Goal: Information Seeking & Learning: Learn about a topic

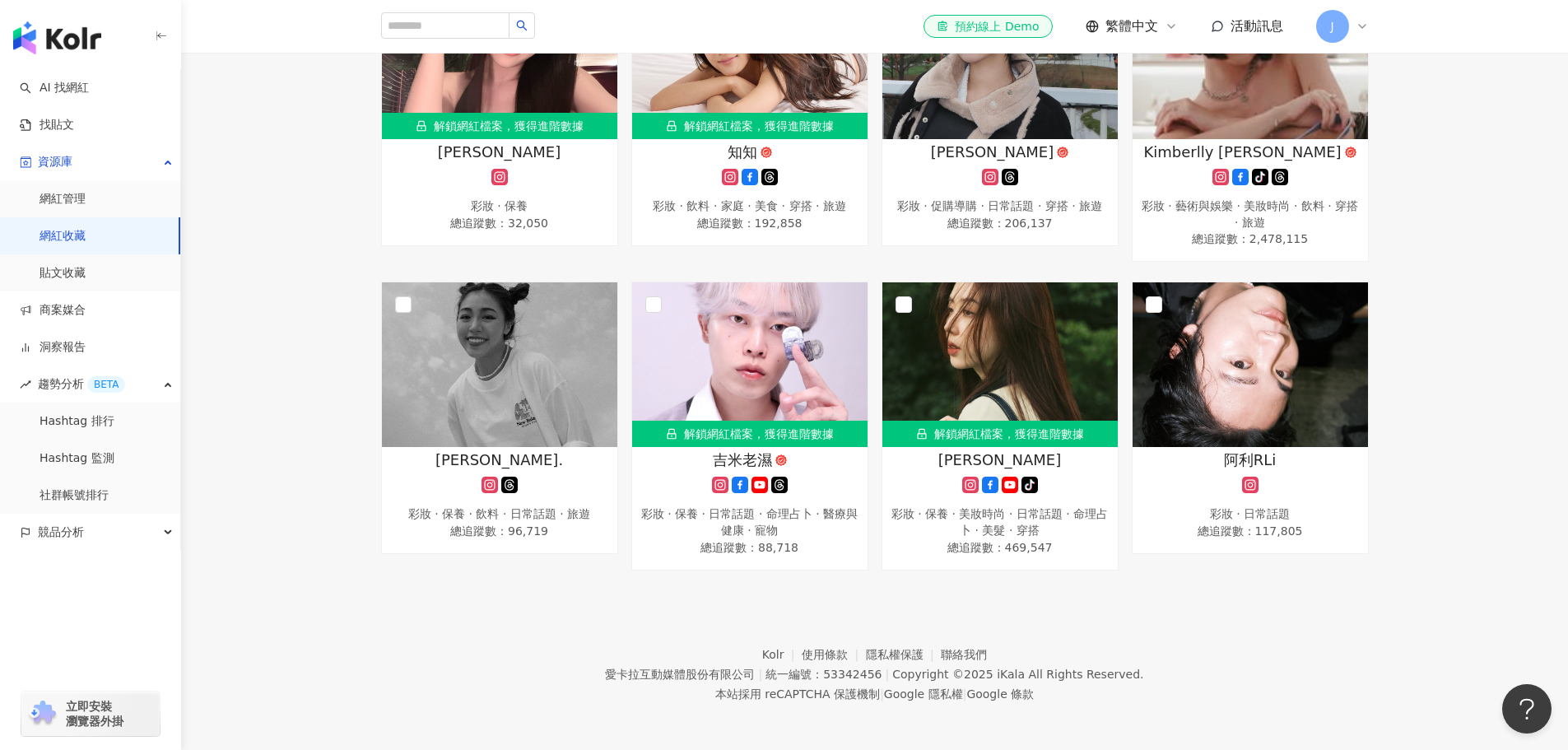
click at [86, 244] on link "網紅收藏" at bounding box center [62, 236] width 46 height 16
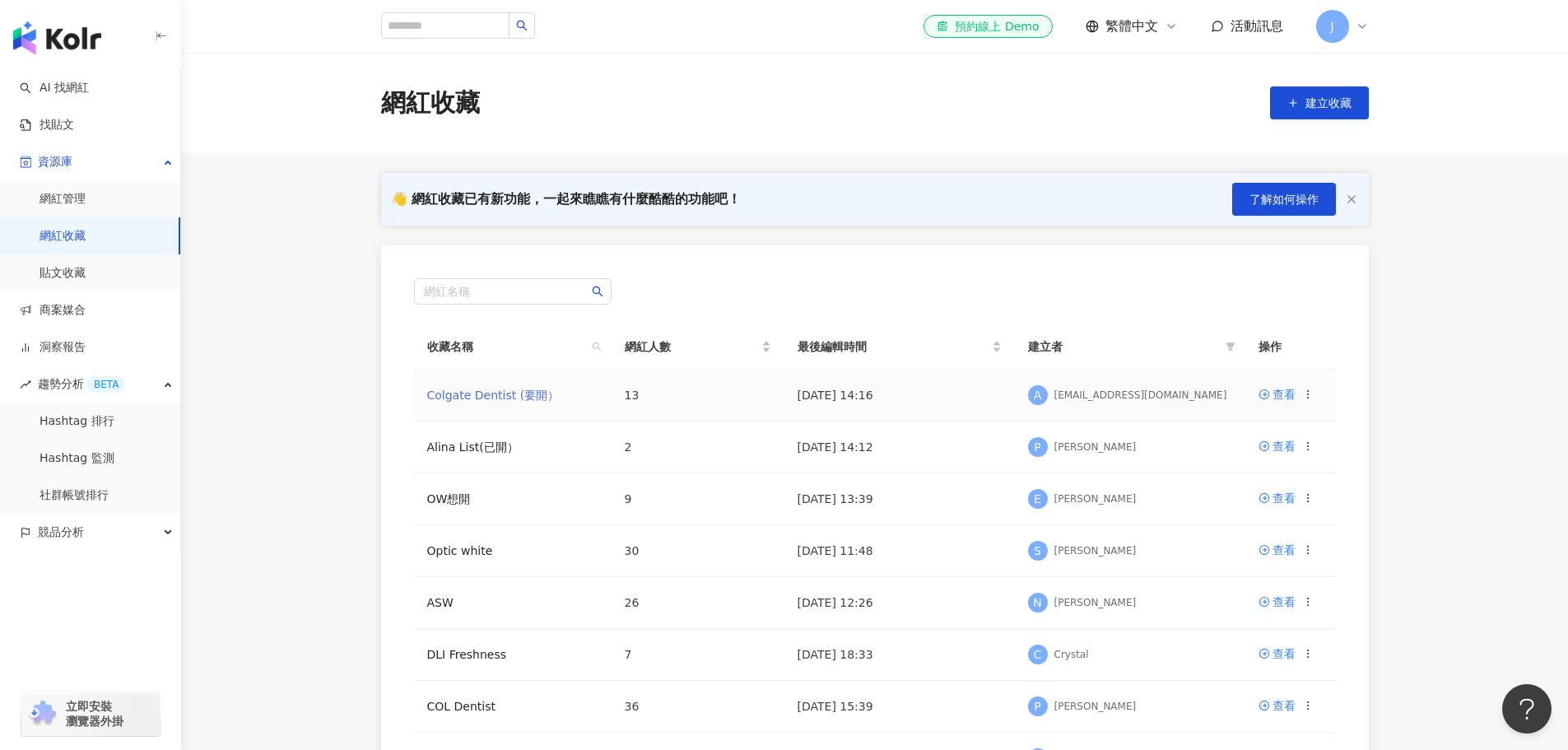
click at [510, 398] on link "Colgate Dentist (要開）" at bounding box center [493, 395] width 133 height 13
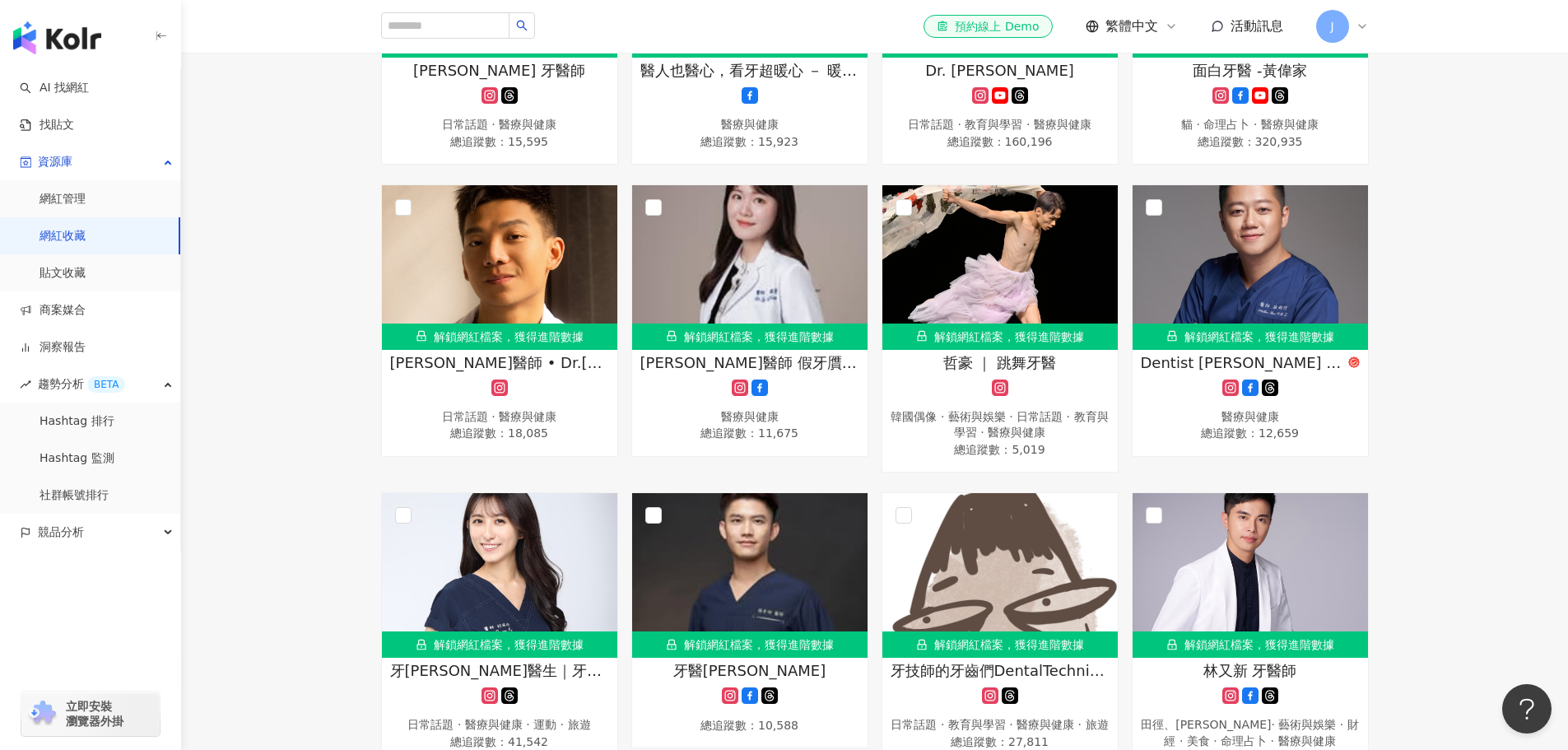
scroll to position [164, 0]
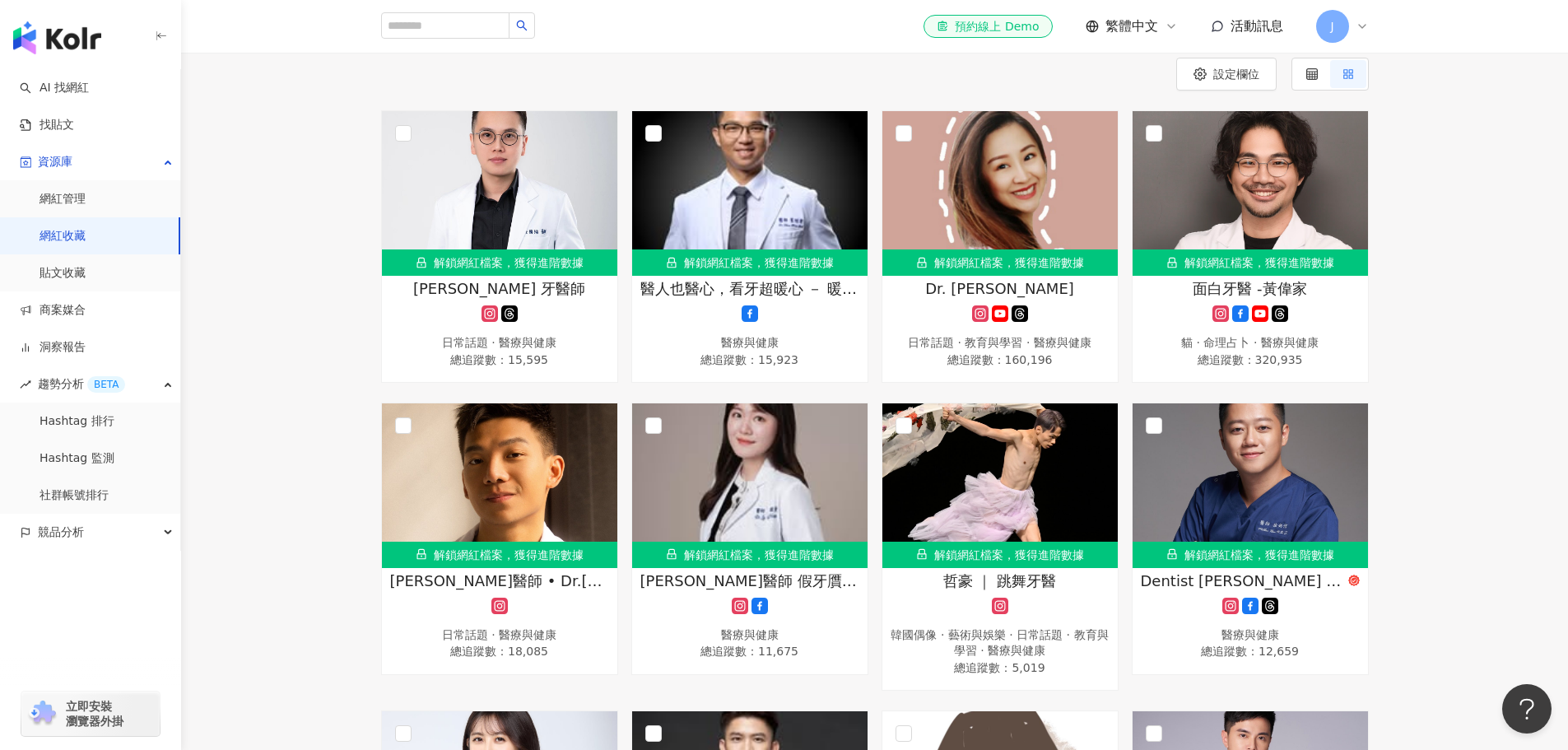
click at [327, 583] on div "解鎖網紅檔案，獲得進階數據 [PERSON_NAME] 牙醫師 日常話題 · 醫療與健康 總追蹤數 ： 15,595 解鎖網紅檔案，獲得進階數據 醫人也醫心，…" at bounding box center [875, 701] width 1387 height 1181
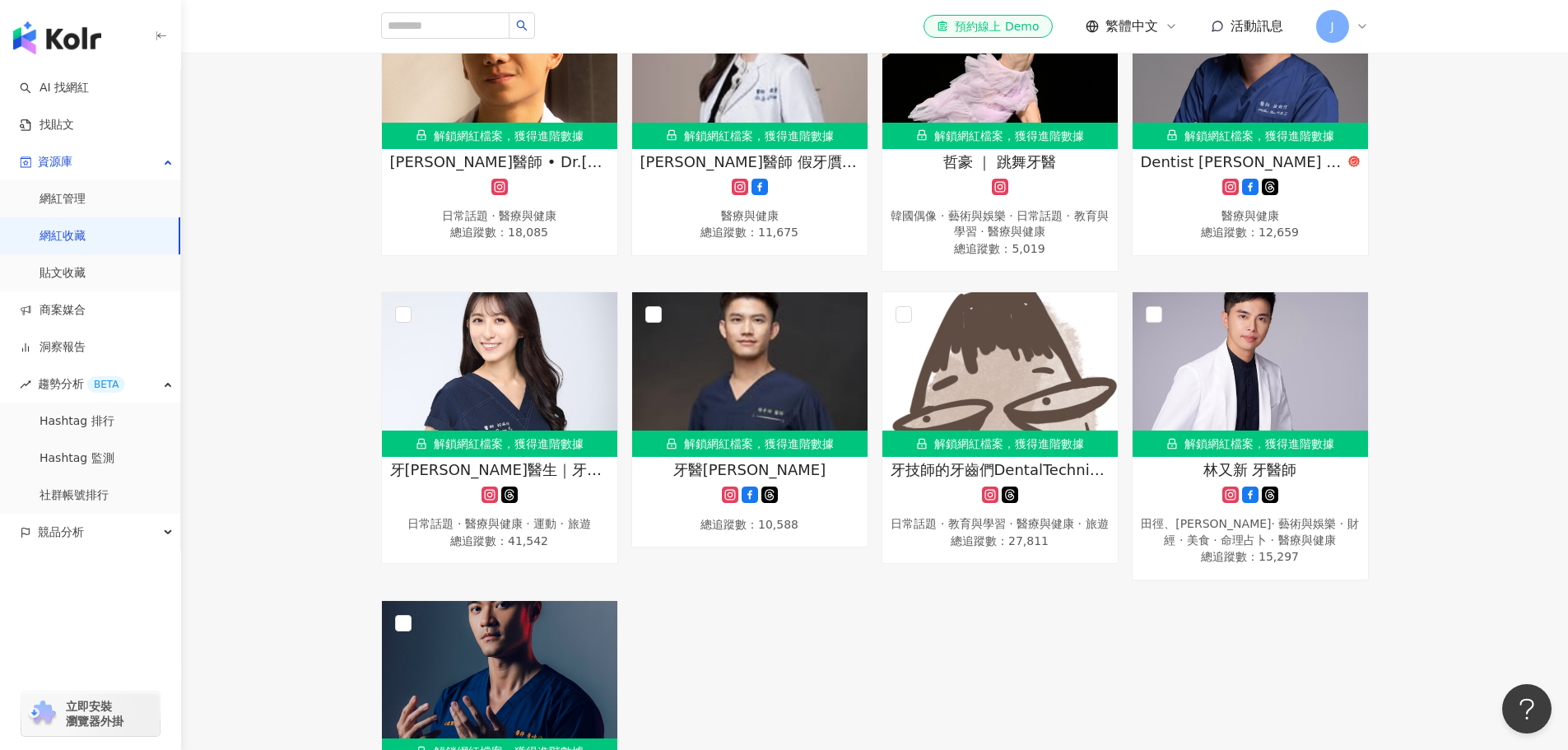
scroll to position [659, 0]
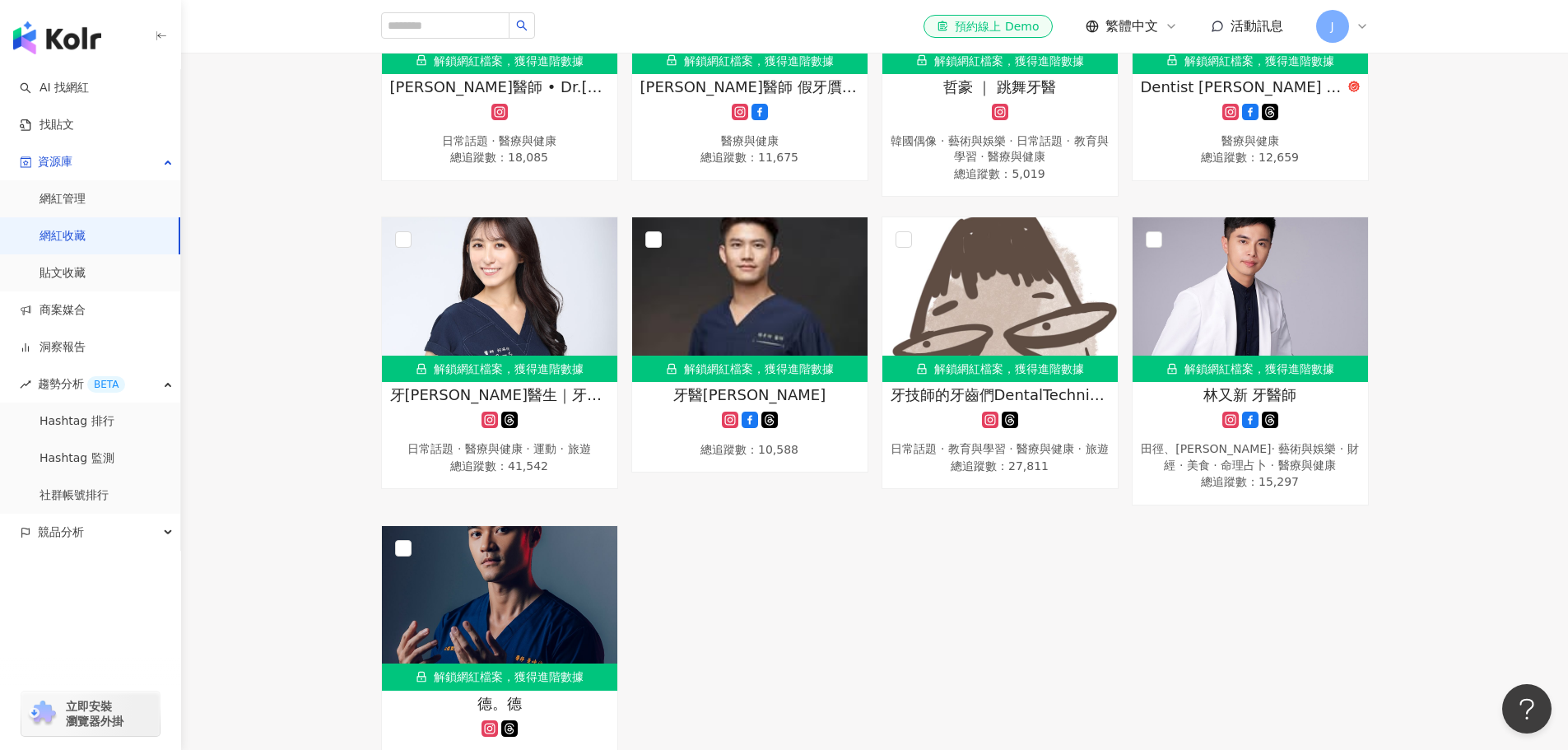
click at [790, 567] on div "解鎖網紅檔案，獲得進階數據 [PERSON_NAME] 牙醫師 日常話題 · 醫療與健康 總追蹤數 ： 15,595 解鎖網紅檔案，獲得進階數據 醫人也醫心，…" at bounding box center [875, 206] width 1001 height 1181
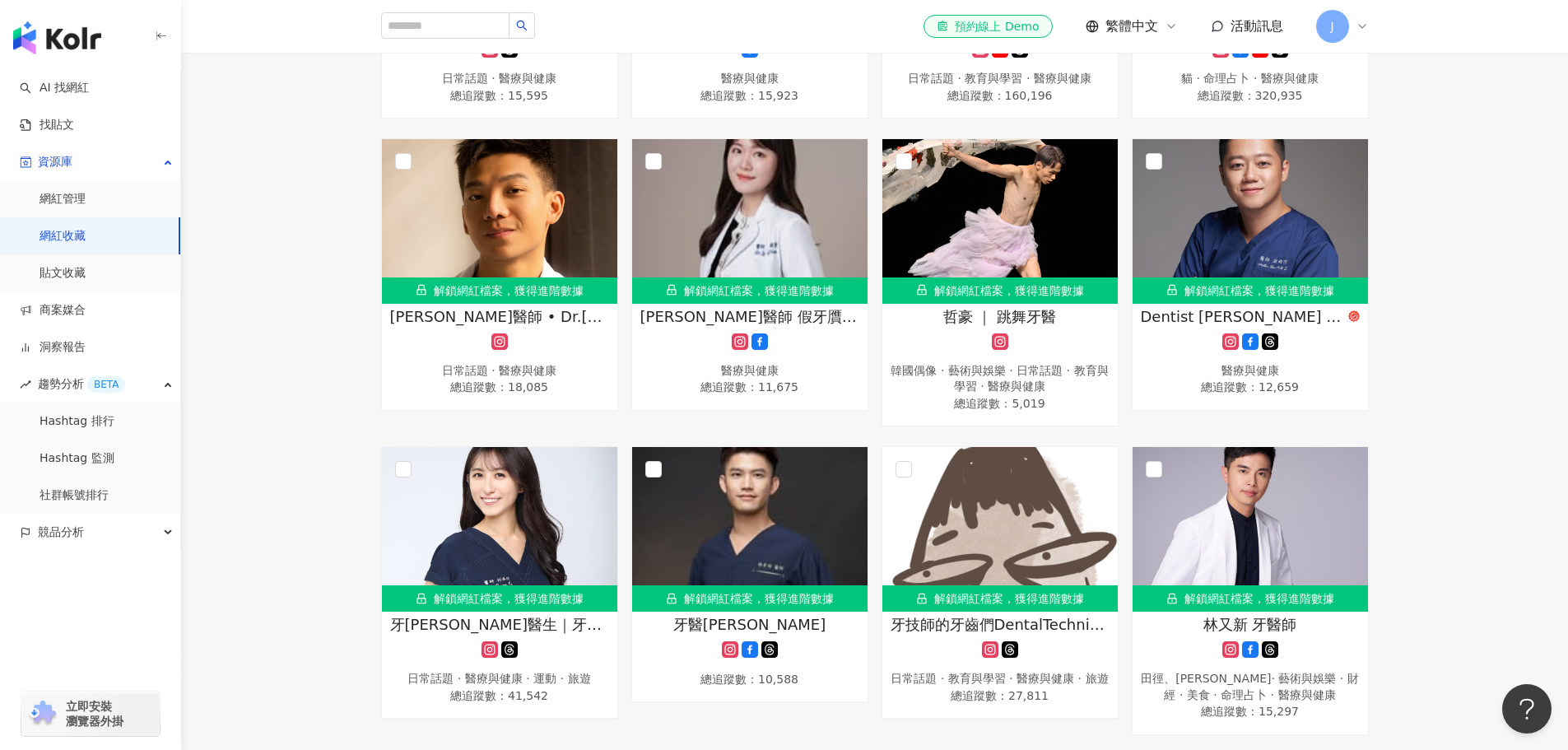
scroll to position [329, 0]
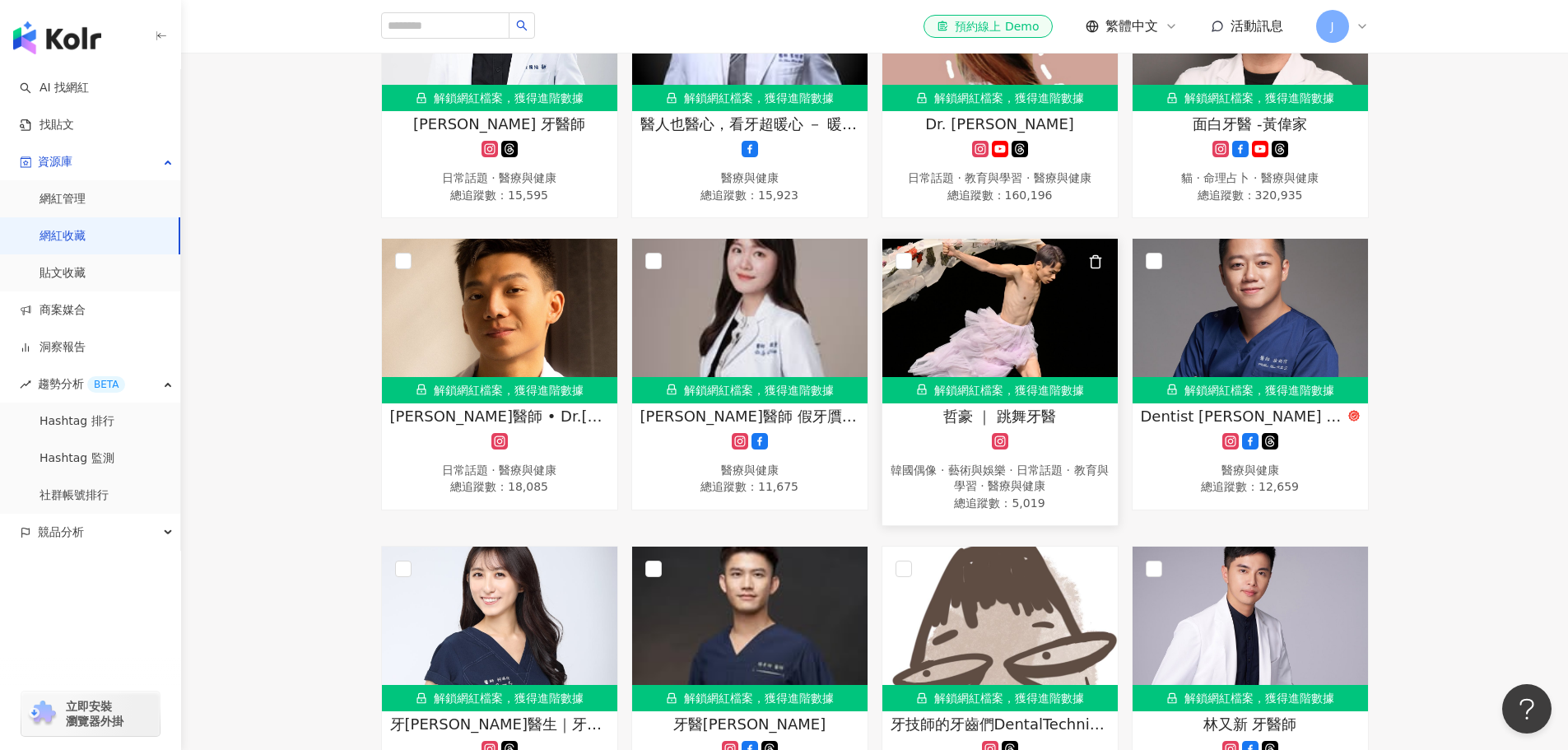
click at [1006, 439] on icon at bounding box center [999, 441] width 16 height 16
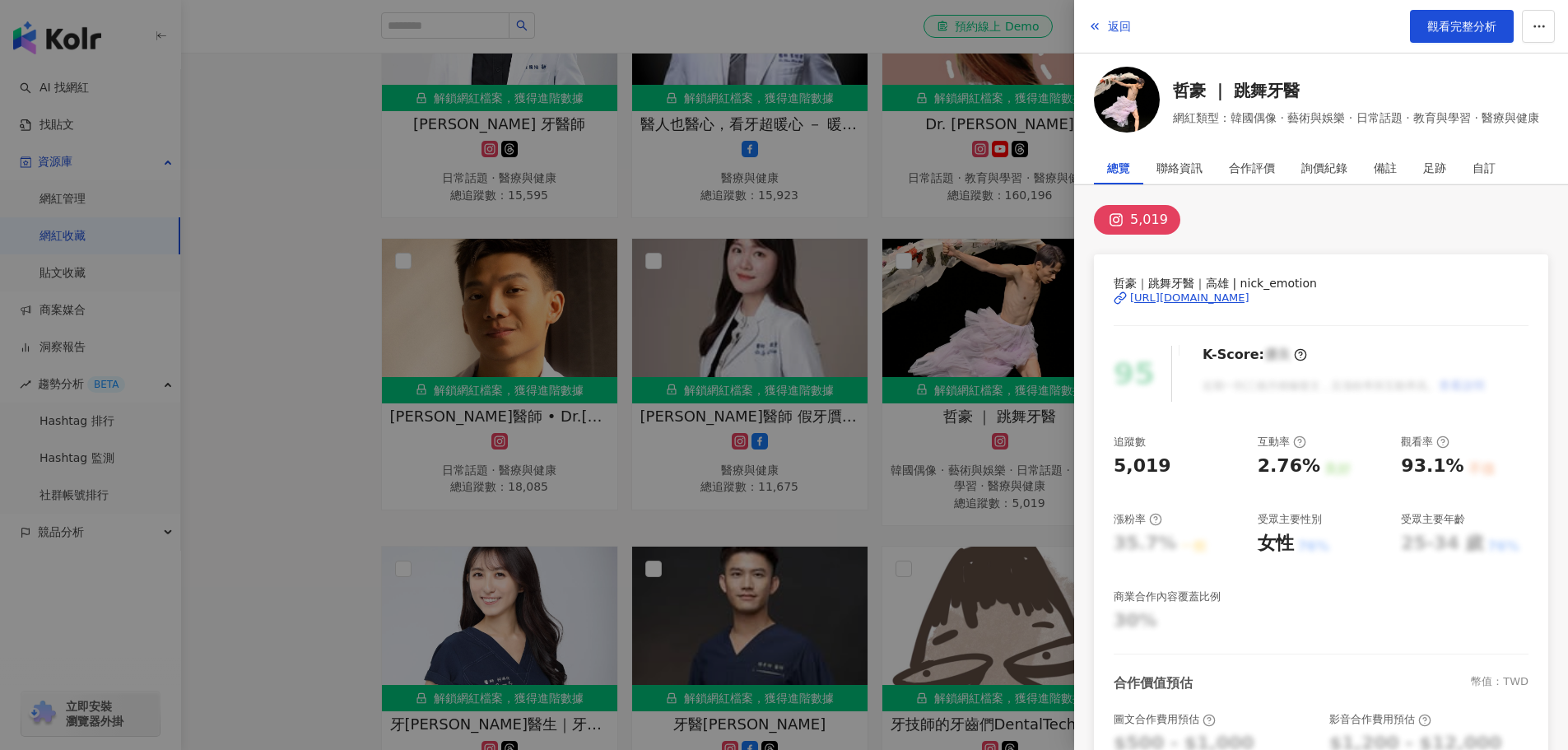
click at [1212, 296] on div "[URL][DOMAIN_NAME]" at bounding box center [1189, 297] width 119 height 14
click at [314, 405] on div at bounding box center [784, 375] width 1568 height 750
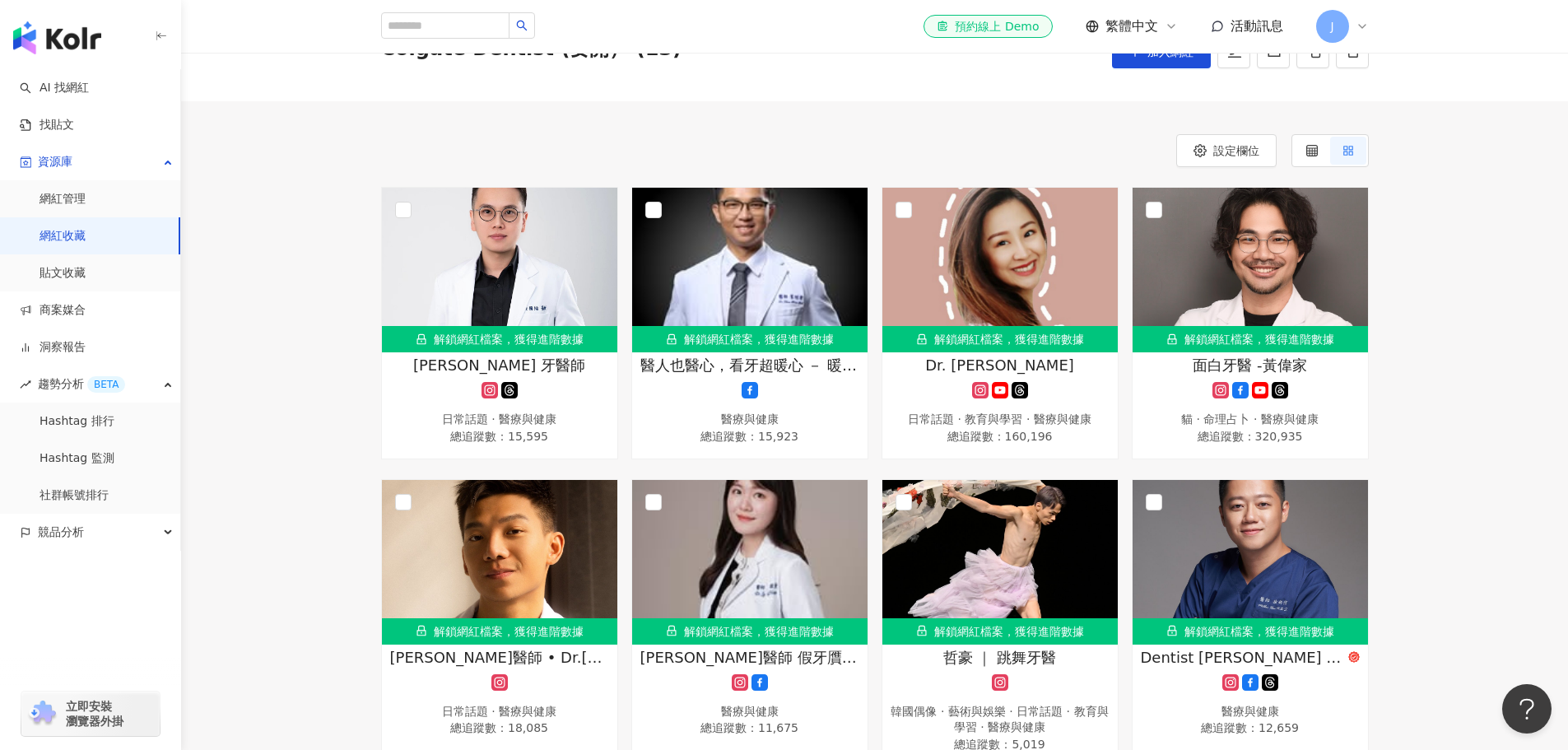
scroll to position [83, 0]
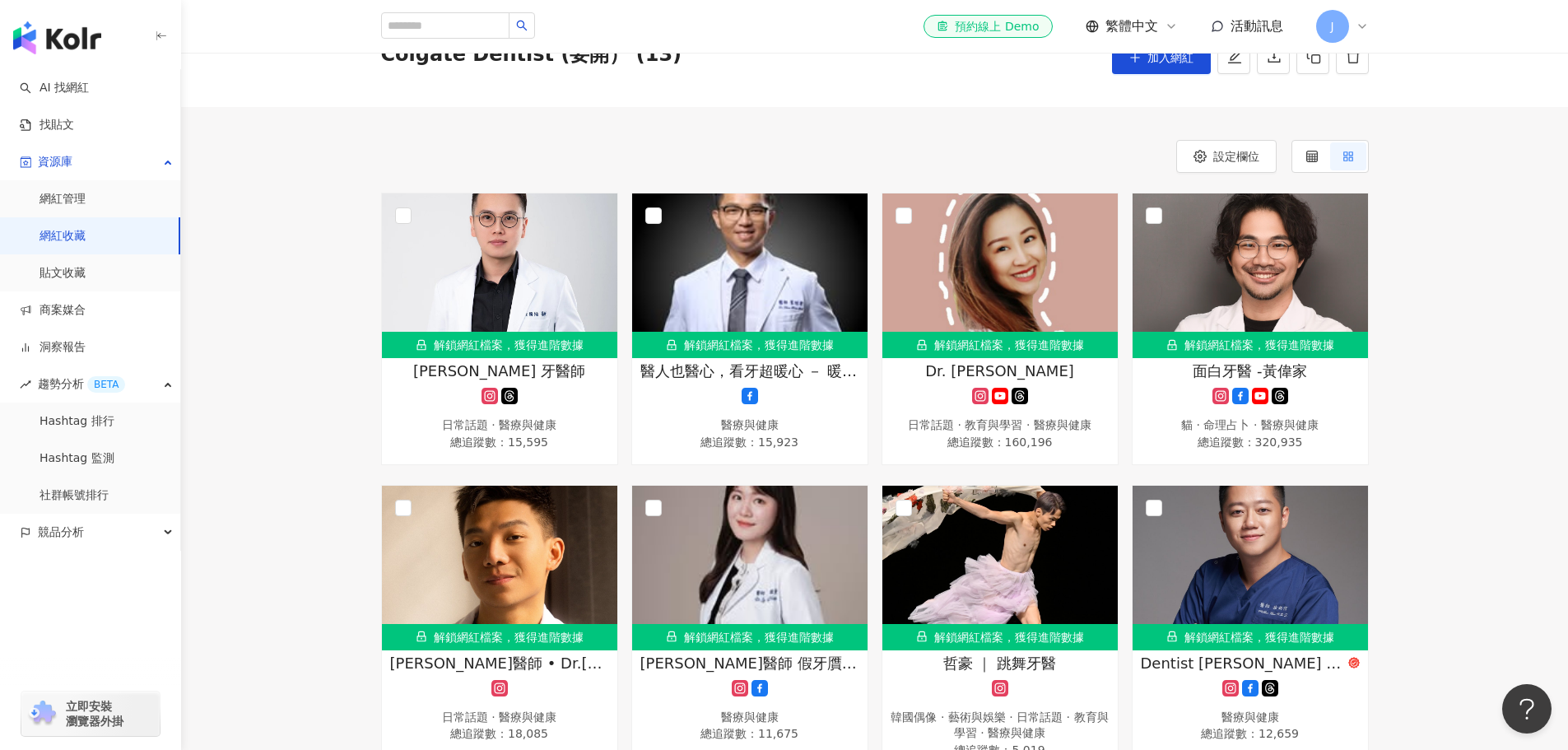
click at [86, 238] on link "網紅收藏" at bounding box center [62, 236] width 46 height 16
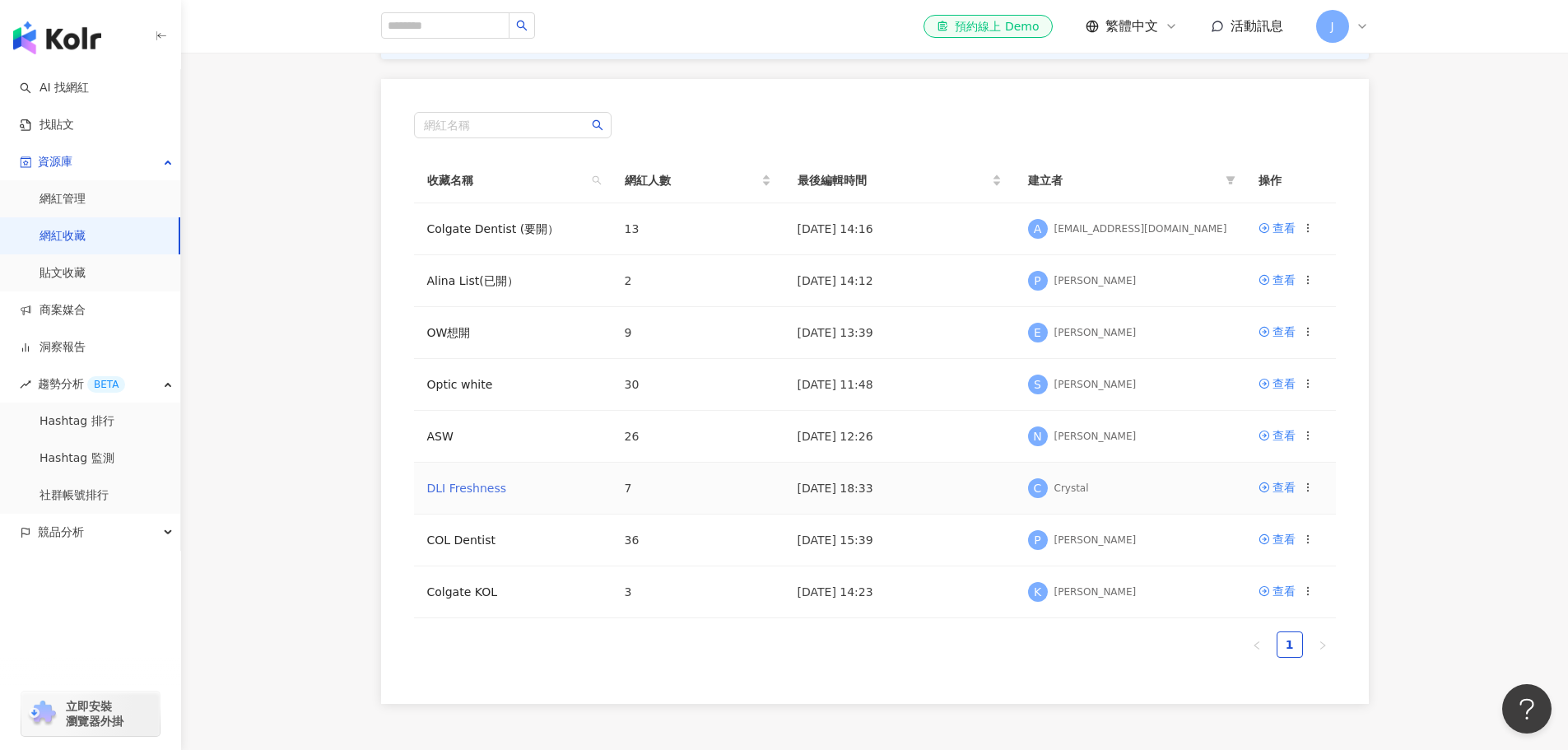
scroll to position [247, 0]
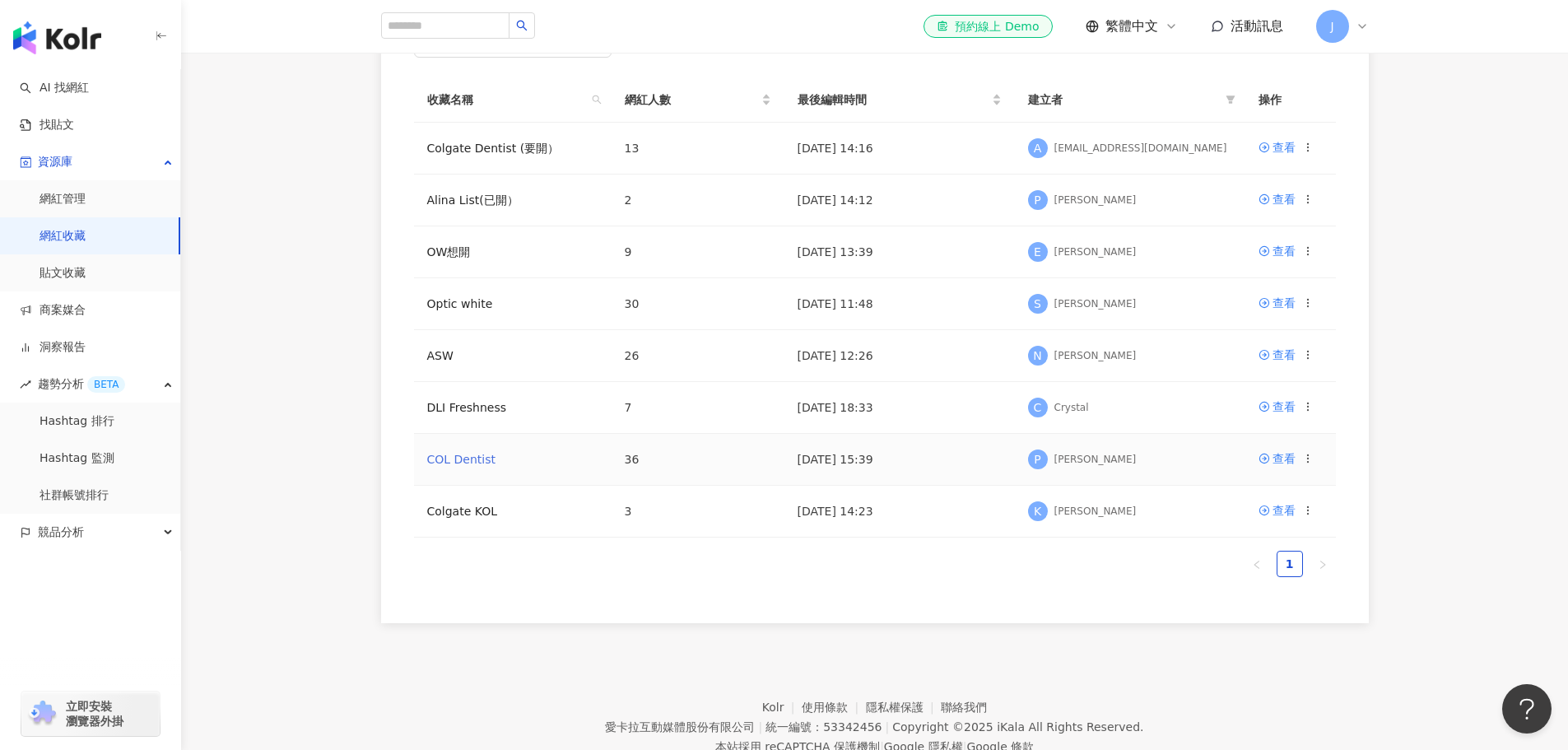
click at [472, 462] on link "COL Dentist" at bounding box center [461, 459] width 68 height 13
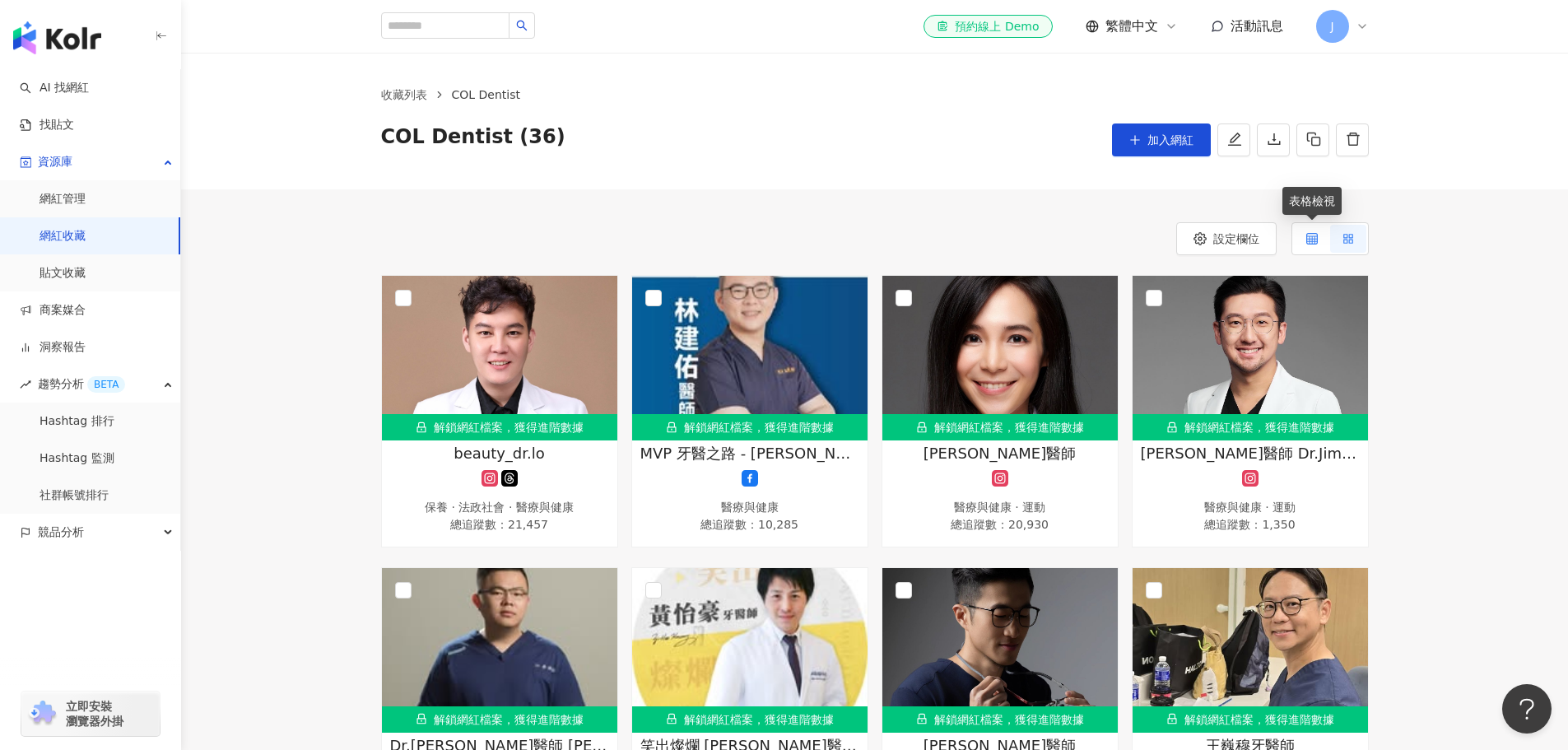
click at [1311, 242] on icon at bounding box center [1312, 239] width 12 height 12
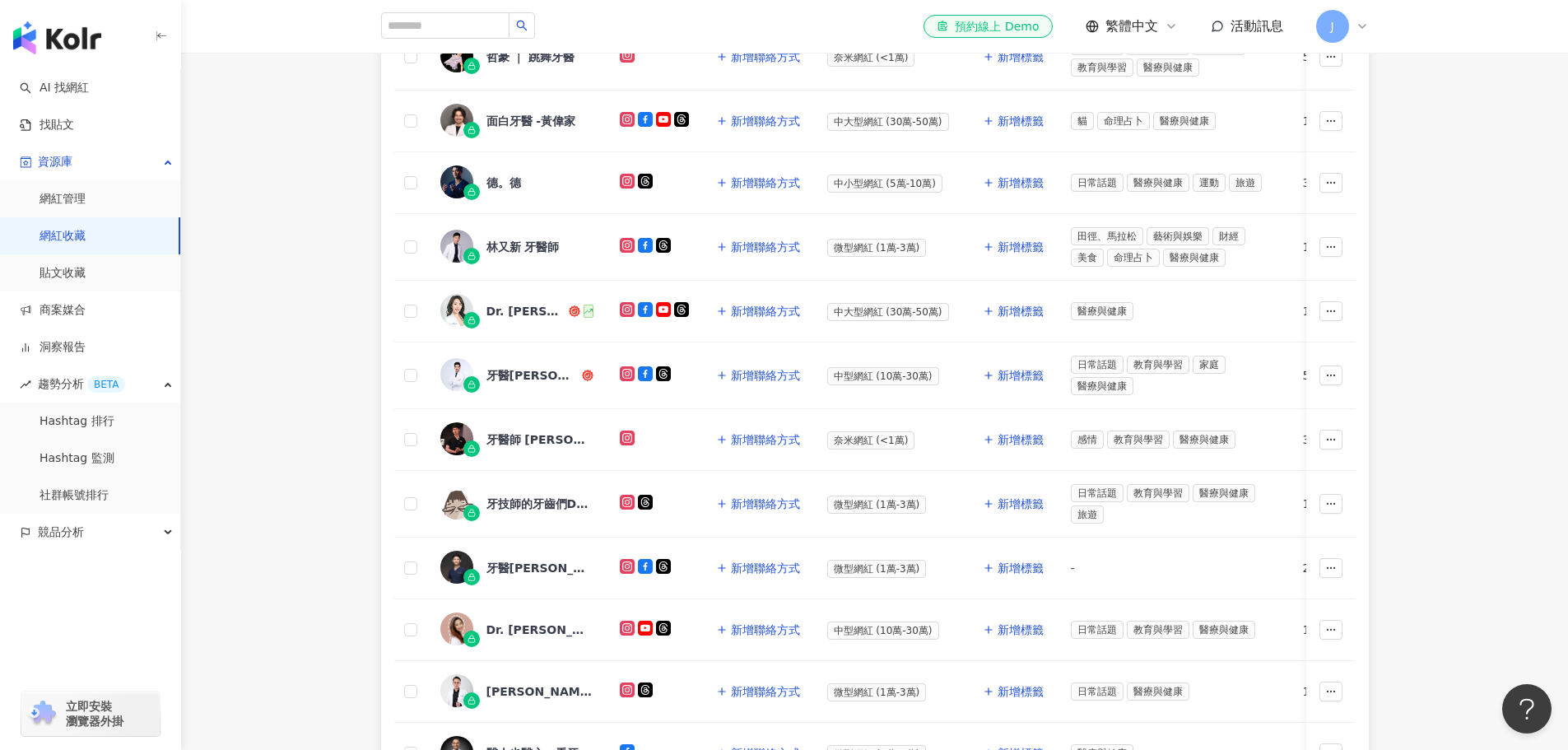
scroll to position [576, 0]
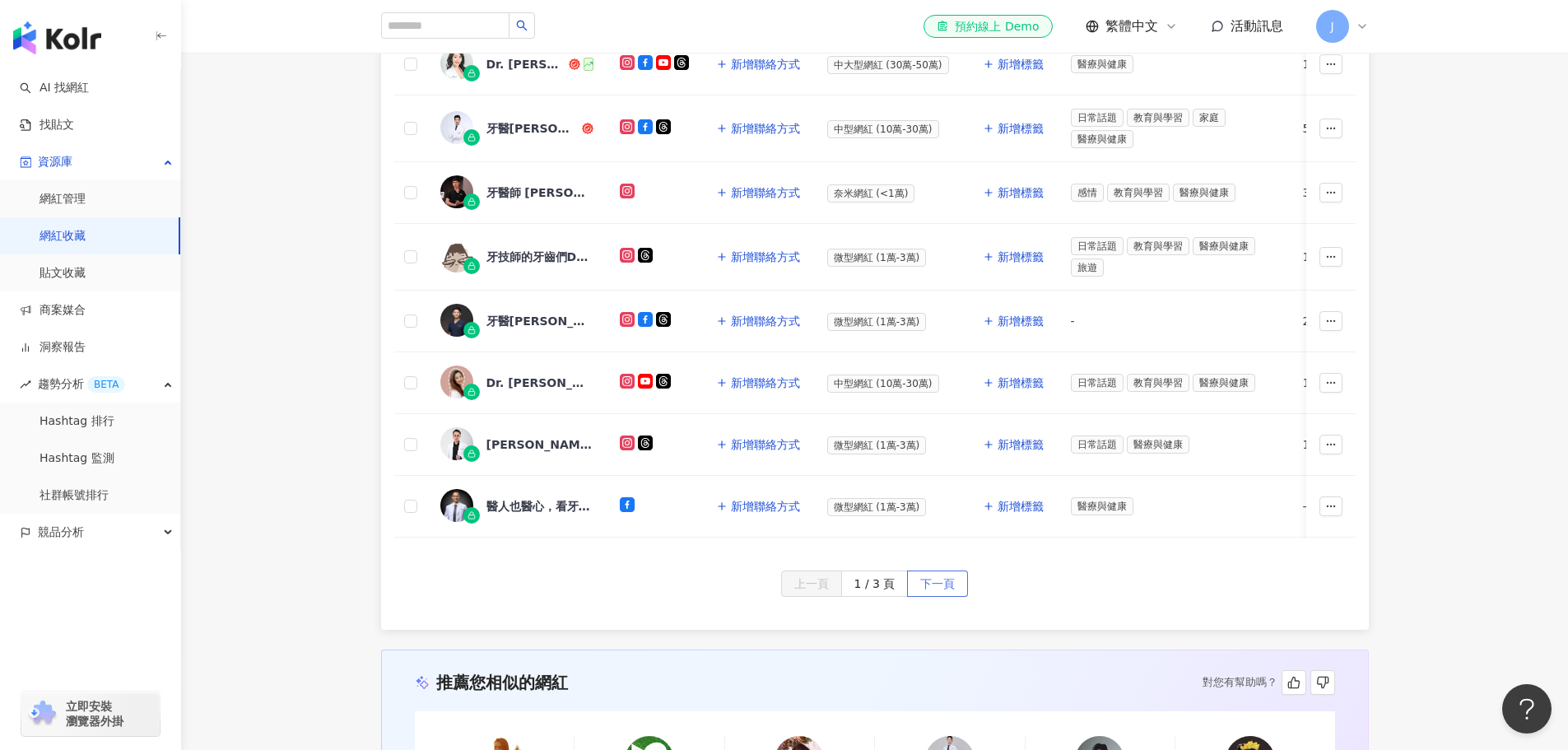
click at [942, 597] on span "下一頁" at bounding box center [937, 584] width 35 height 26
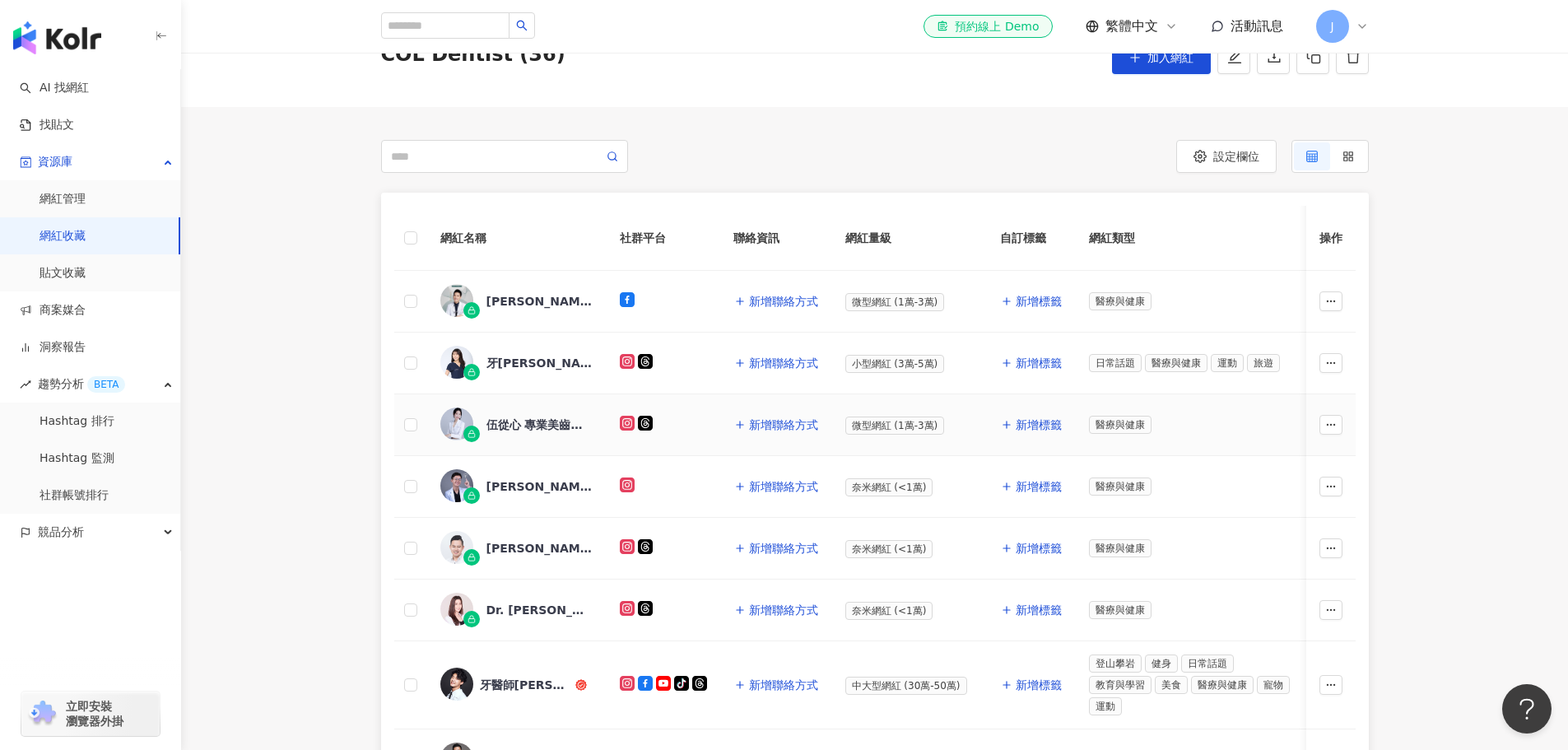
scroll to position [494, 0]
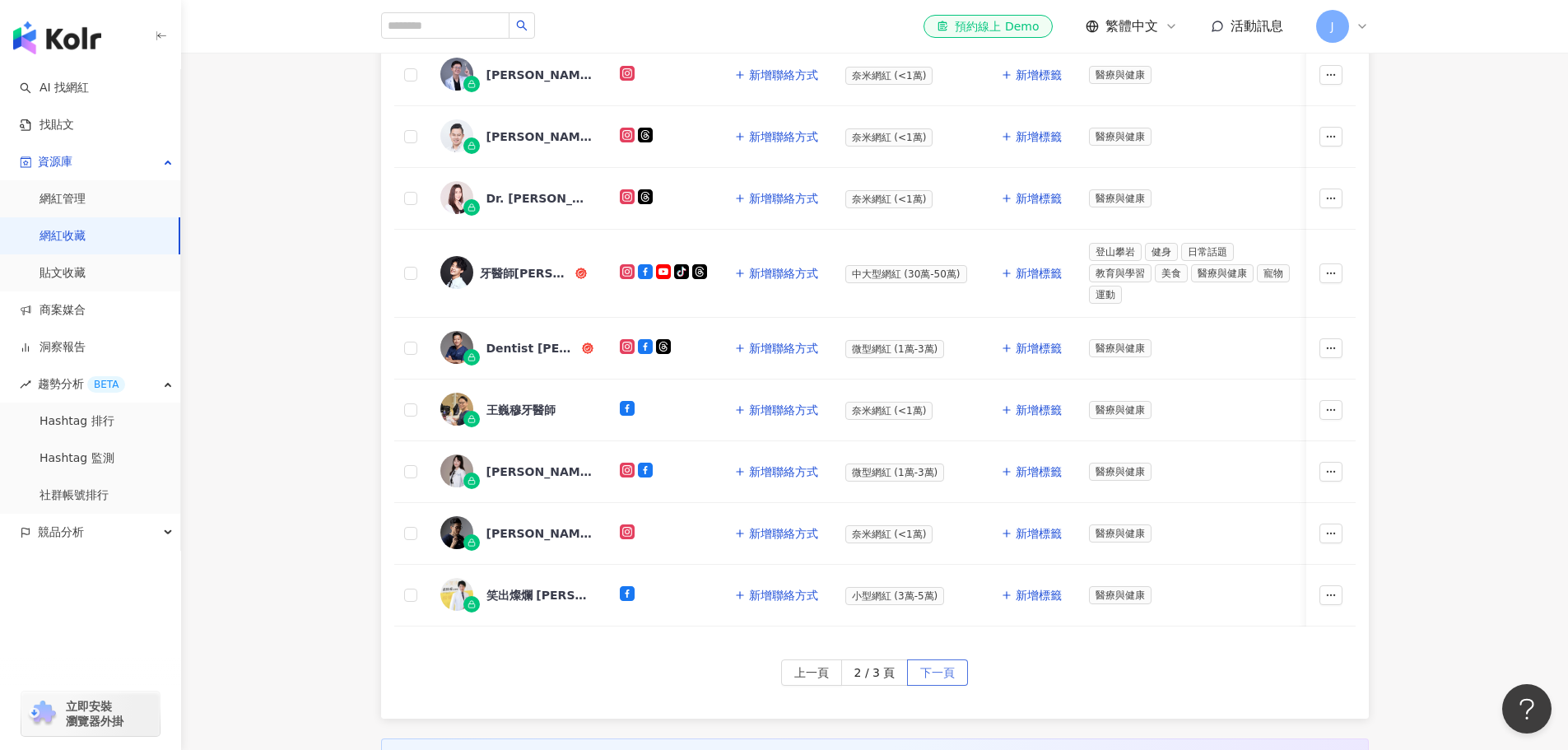
click at [921, 673] on span "下一頁" at bounding box center [937, 673] width 35 height 26
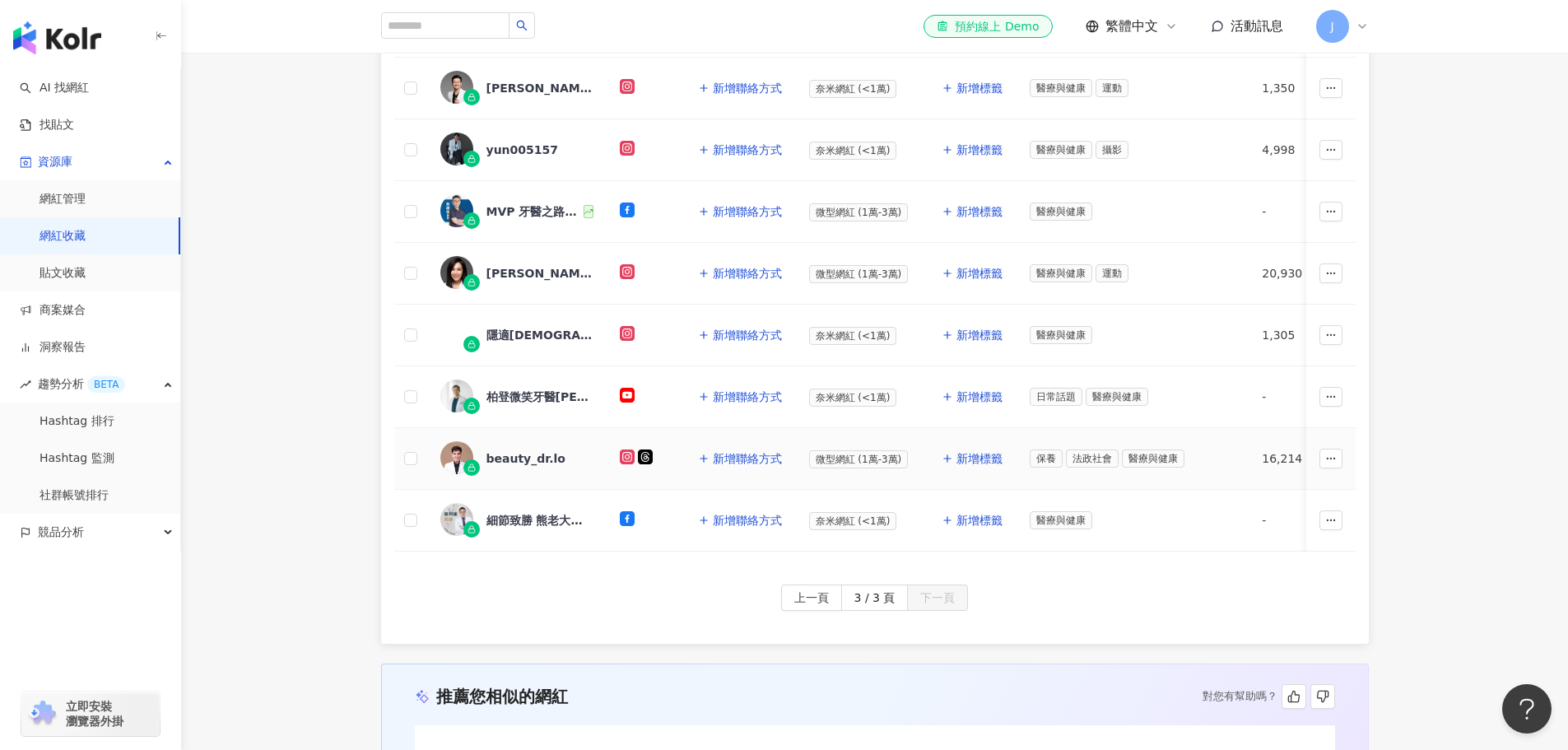
scroll to position [576, 0]
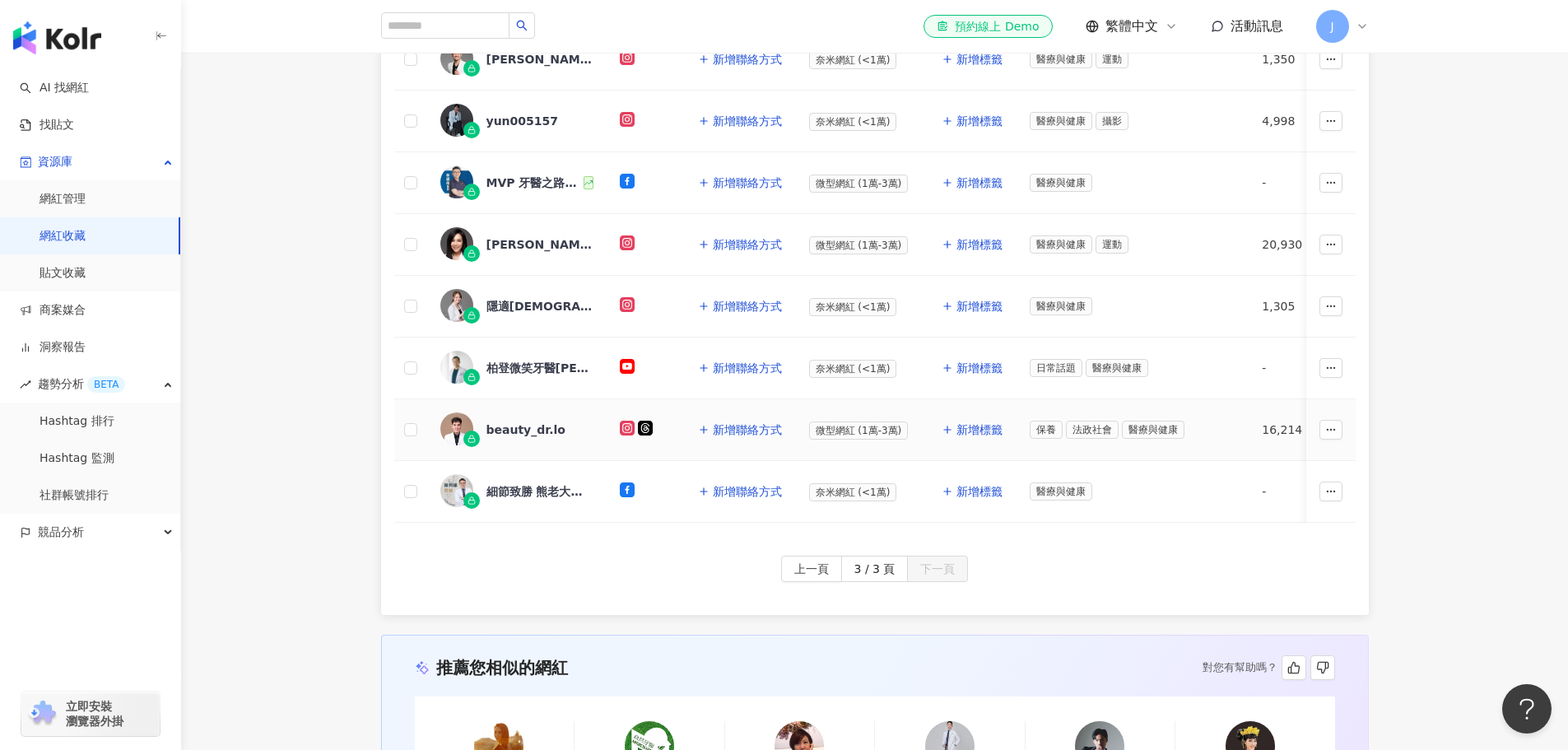
click at [522, 428] on div "beauty_dr.lo" at bounding box center [526, 429] width 79 height 16
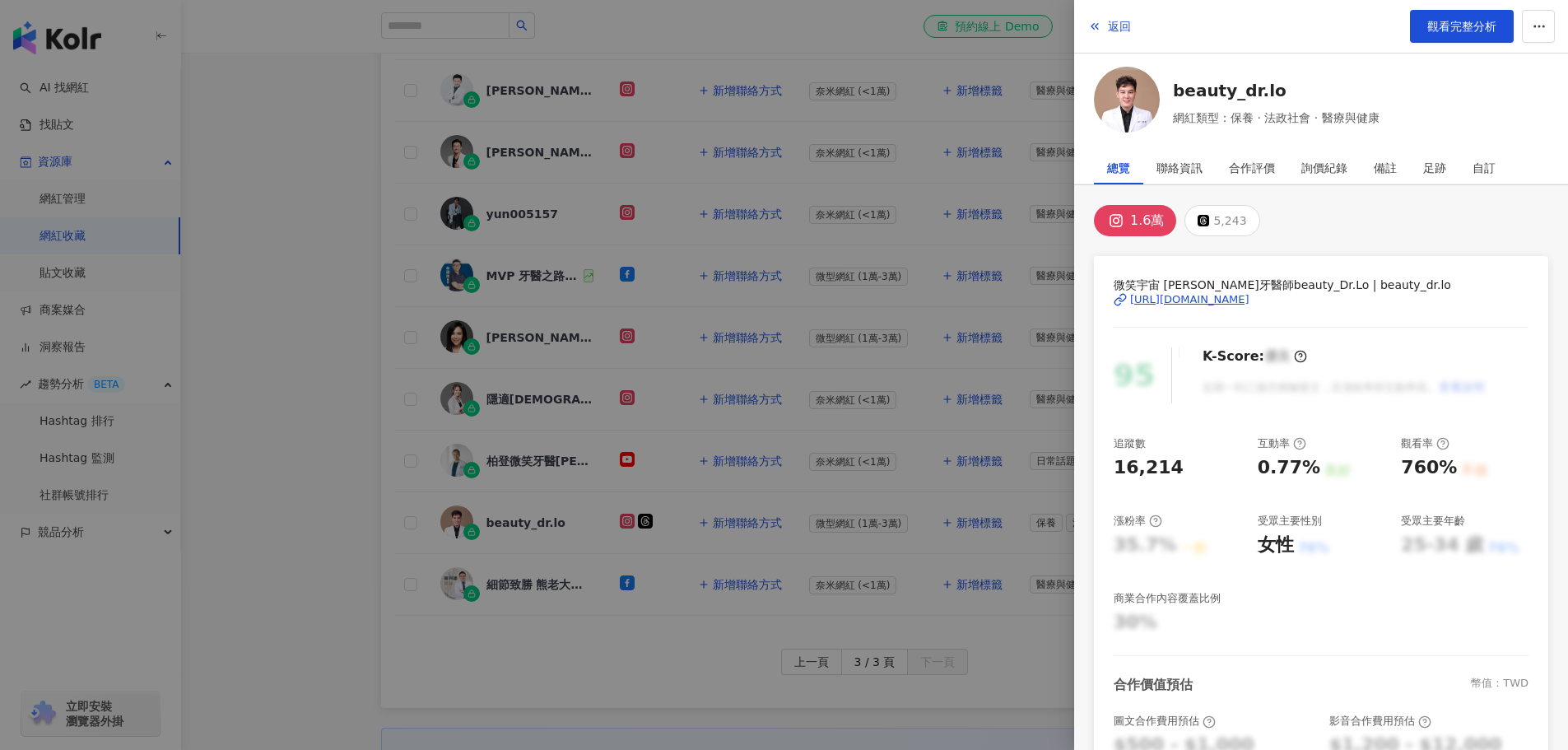
scroll to position [401, 0]
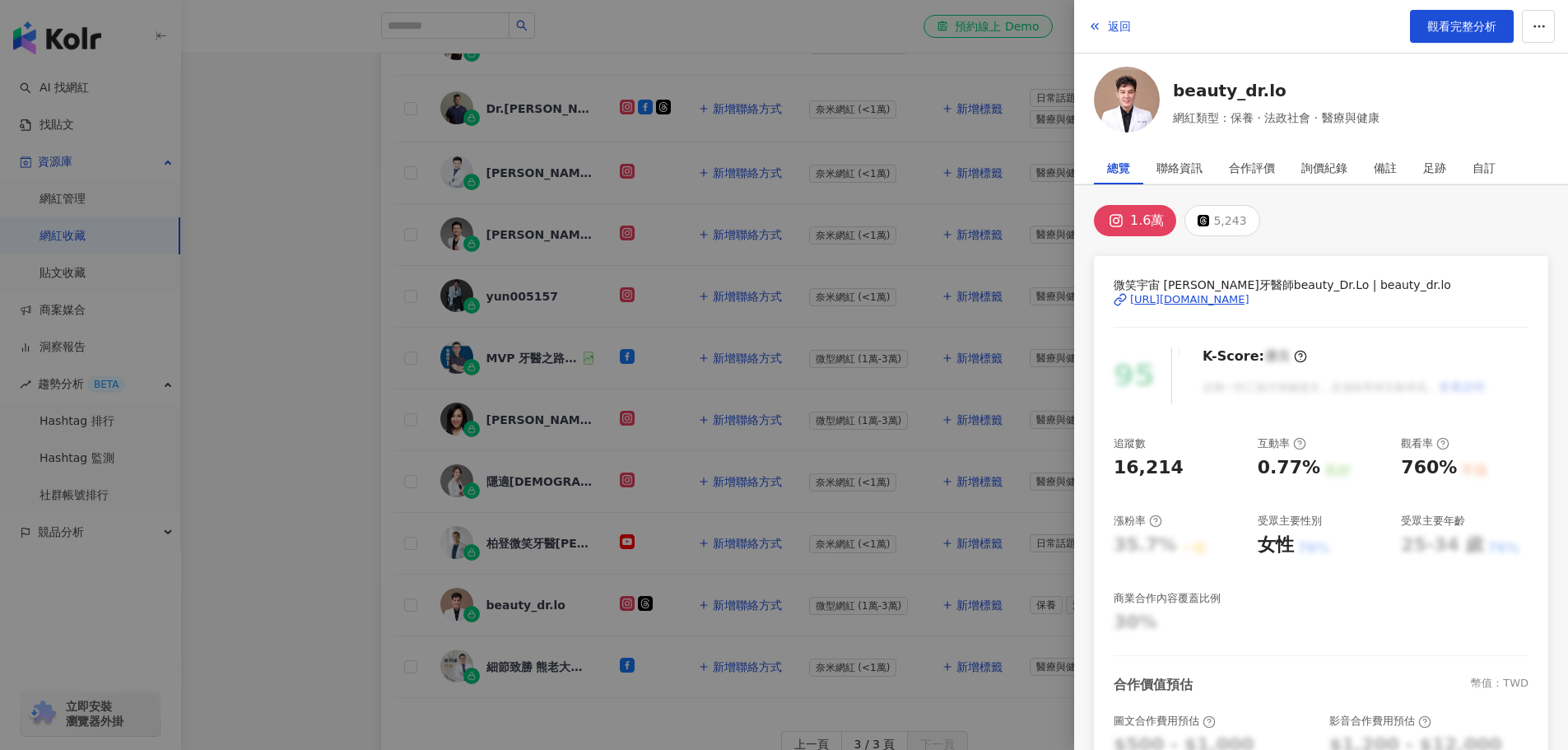
click at [325, 423] on div at bounding box center [784, 375] width 1568 height 750
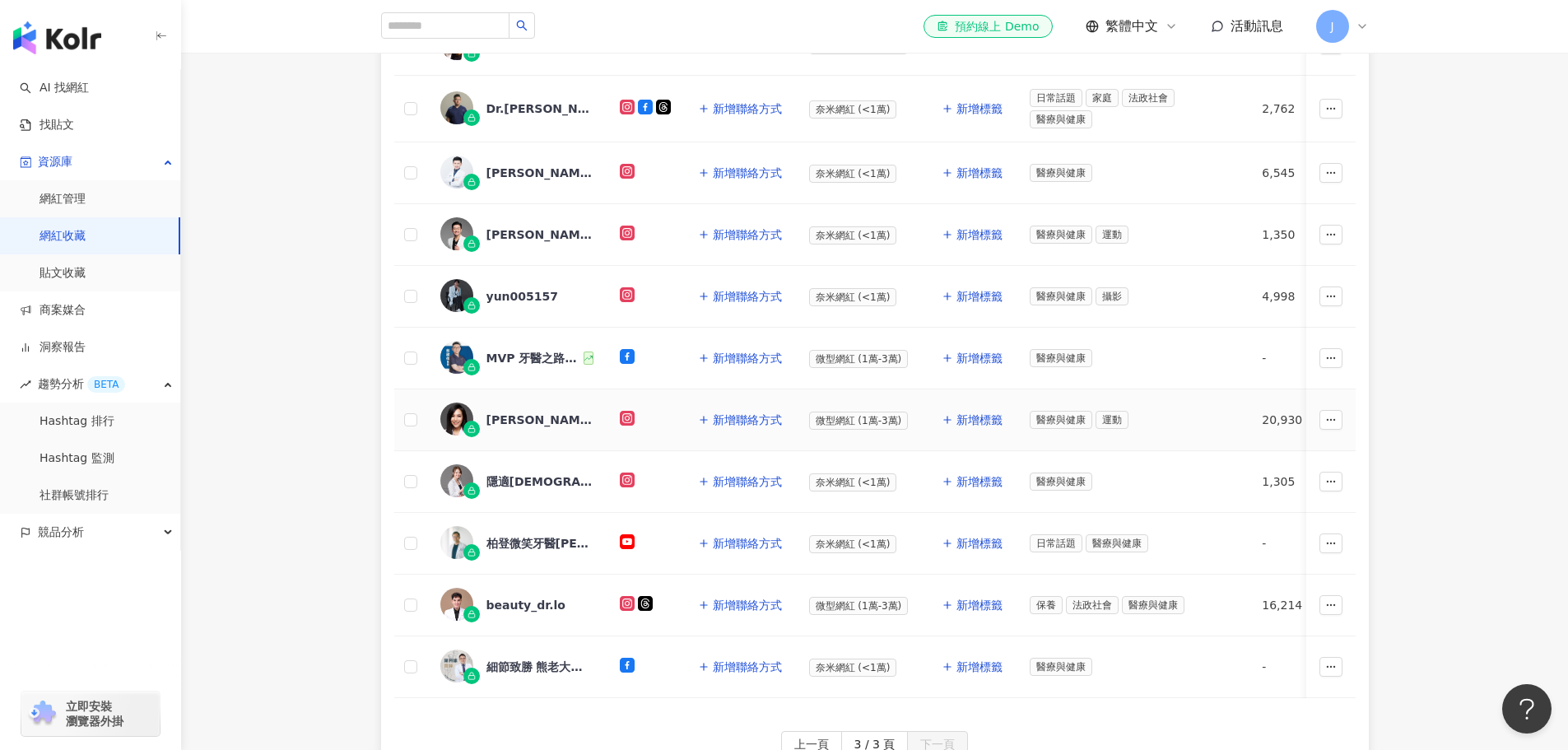
click at [508, 417] on div "[PERSON_NAME]醫師" at bounding box center [540, 420] width 107 height 16
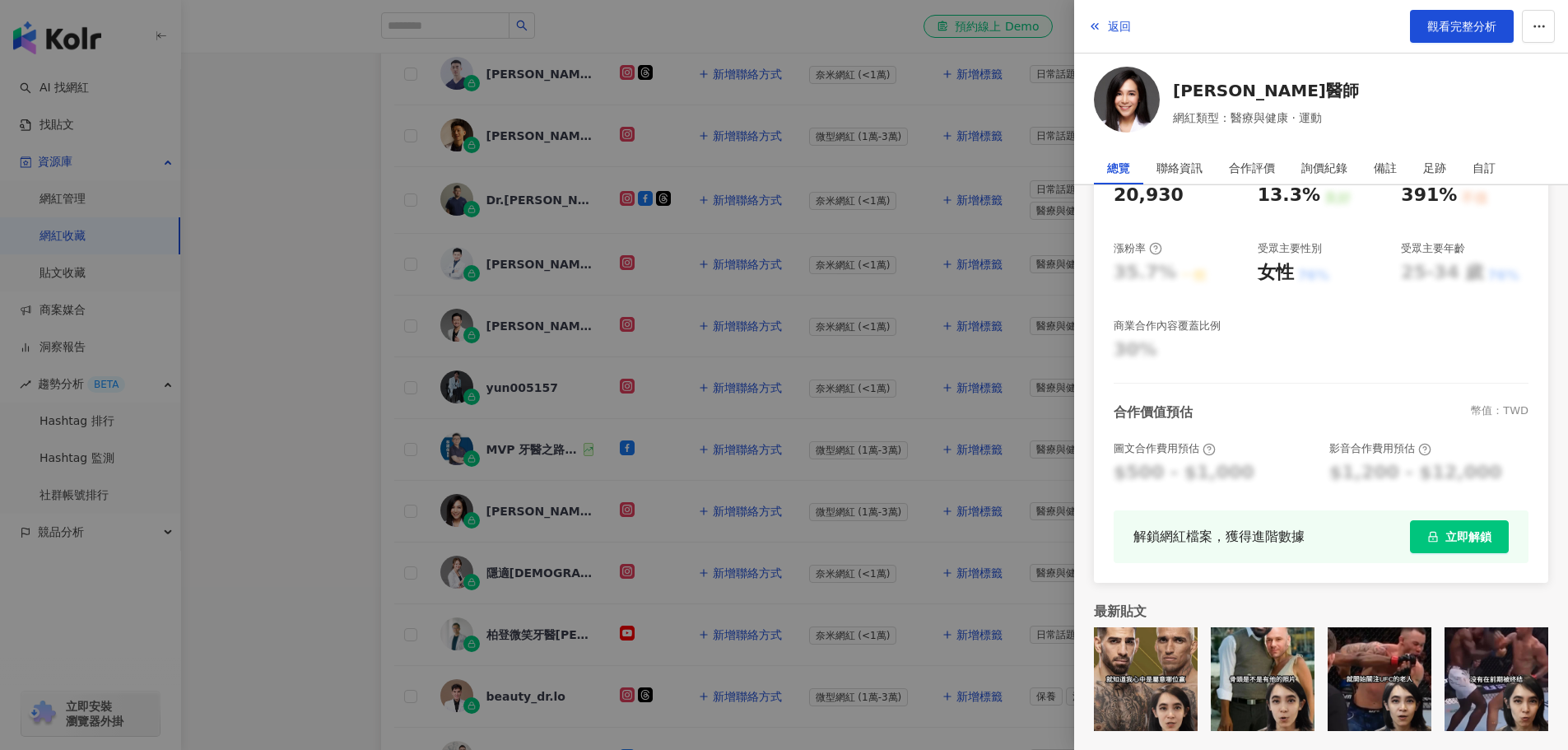
scroll to position [329, 0]
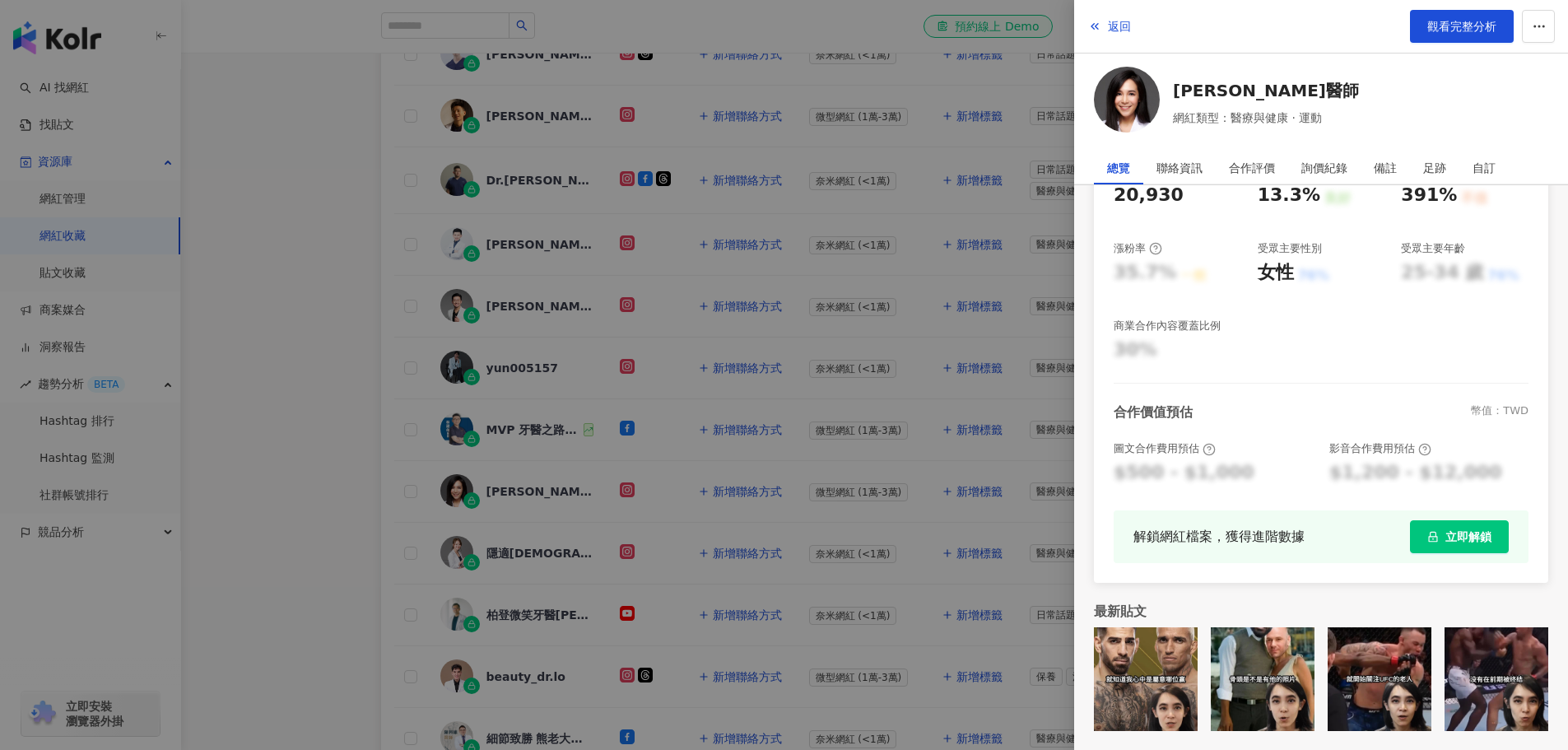
click at [323, 289] on div at bounding box center [784, 375] width 1568 height 750
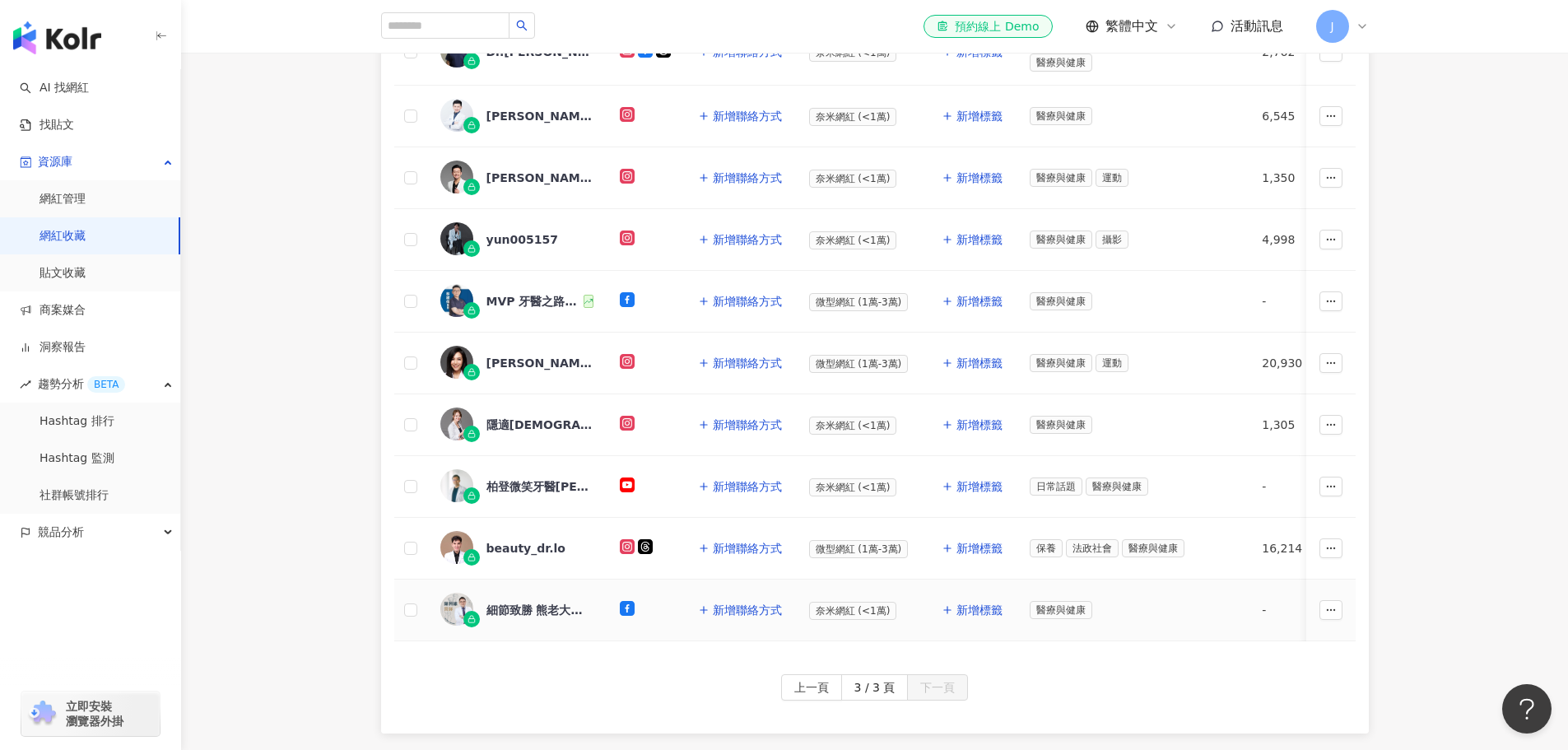
scroll to position [412, 0]
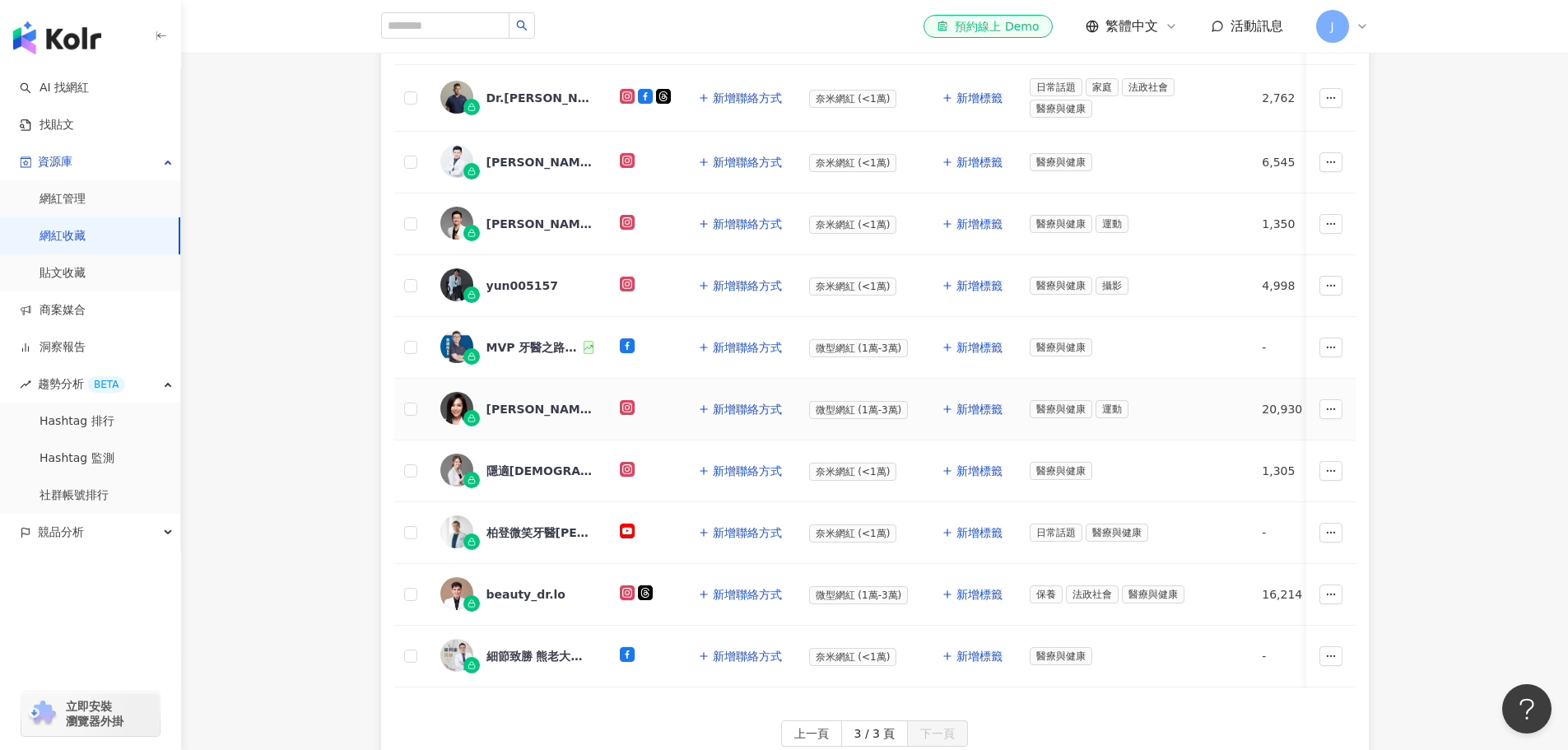
click at [519, 407] on div "[PERSON_NAME]醫師" at bounding box center [540, 409] width 107 height 16
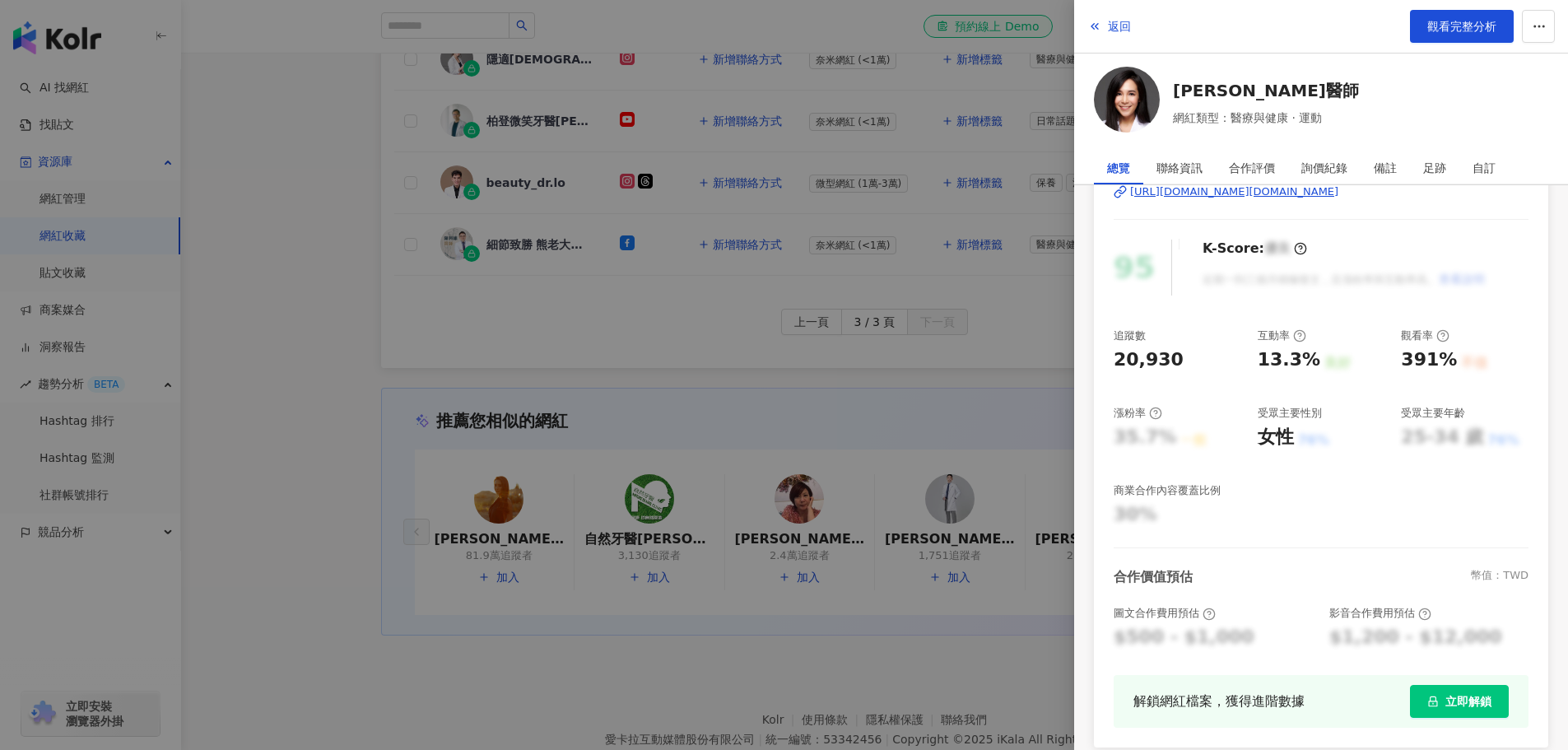
scroll to position [0, 0]
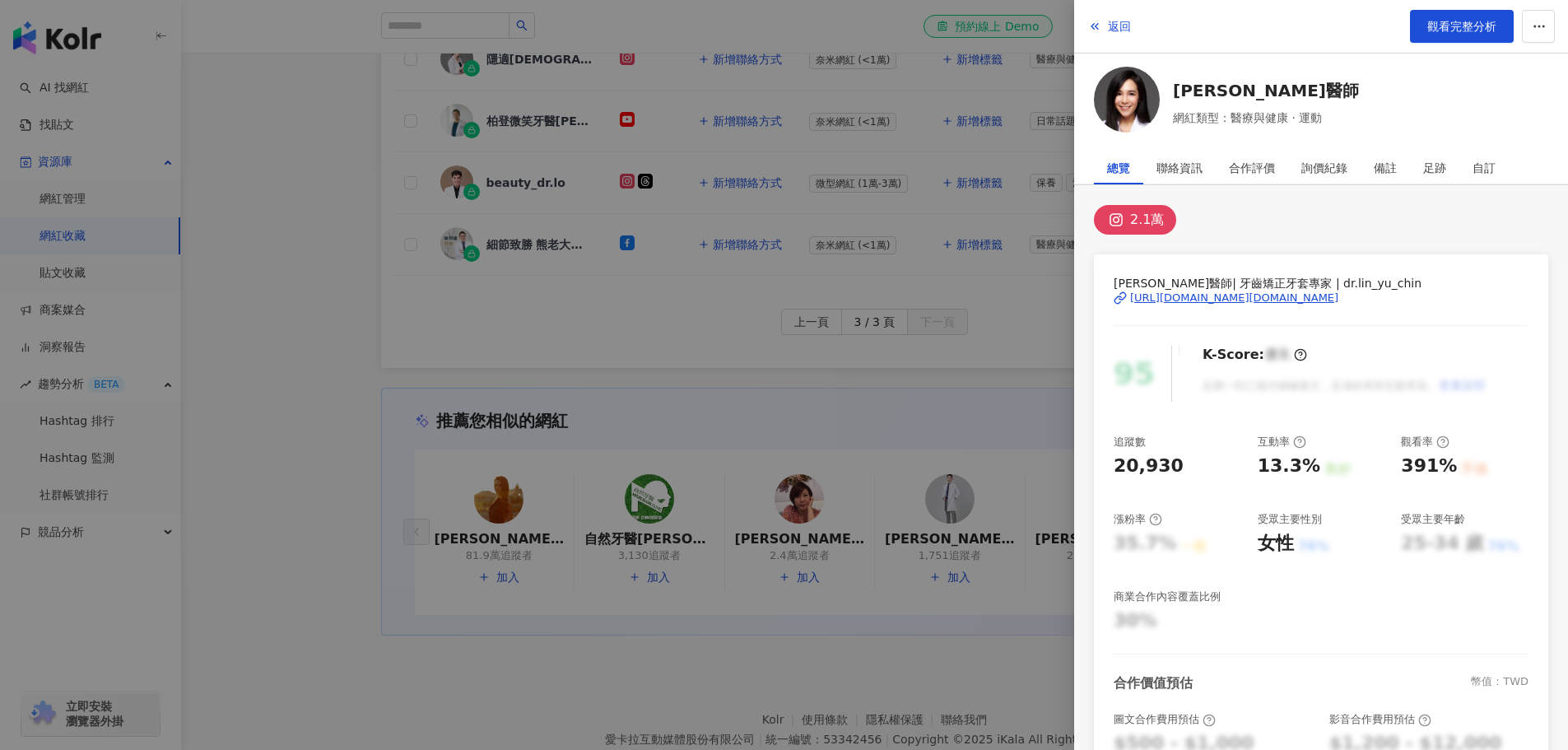
click at [1214, 293] on div "[URL][DOMAIN_NAME][DOMAIN_NAME]" at bounding box center [1234, 297] width 208 height 14
click at [316, 334] on div at bounding box center [784, 375] width 1568 height 750
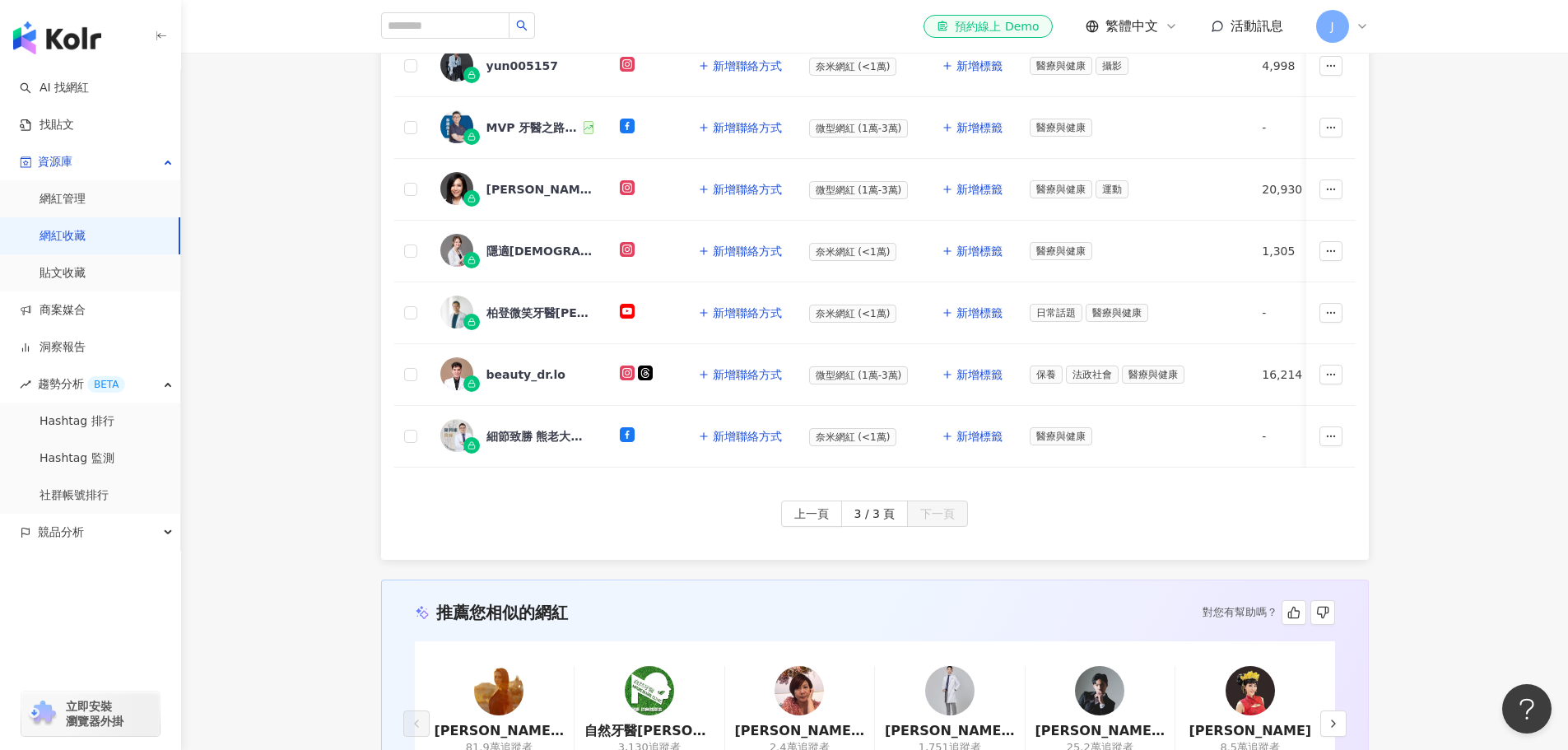
scroll to position [576, 0]
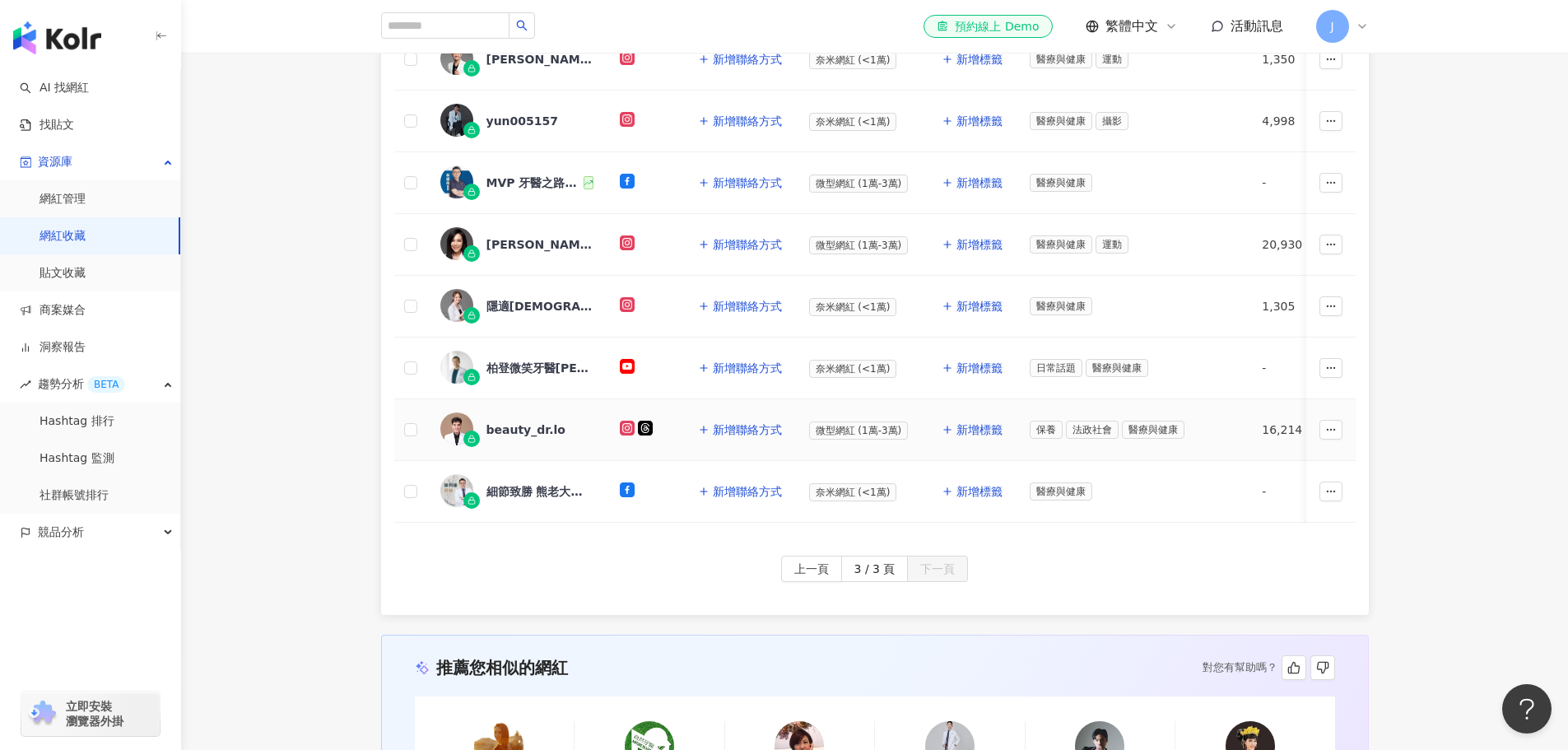
click at [546, 421] on div "beauty_dr.lo" at bounding box center [526, 429] width 79 height 16
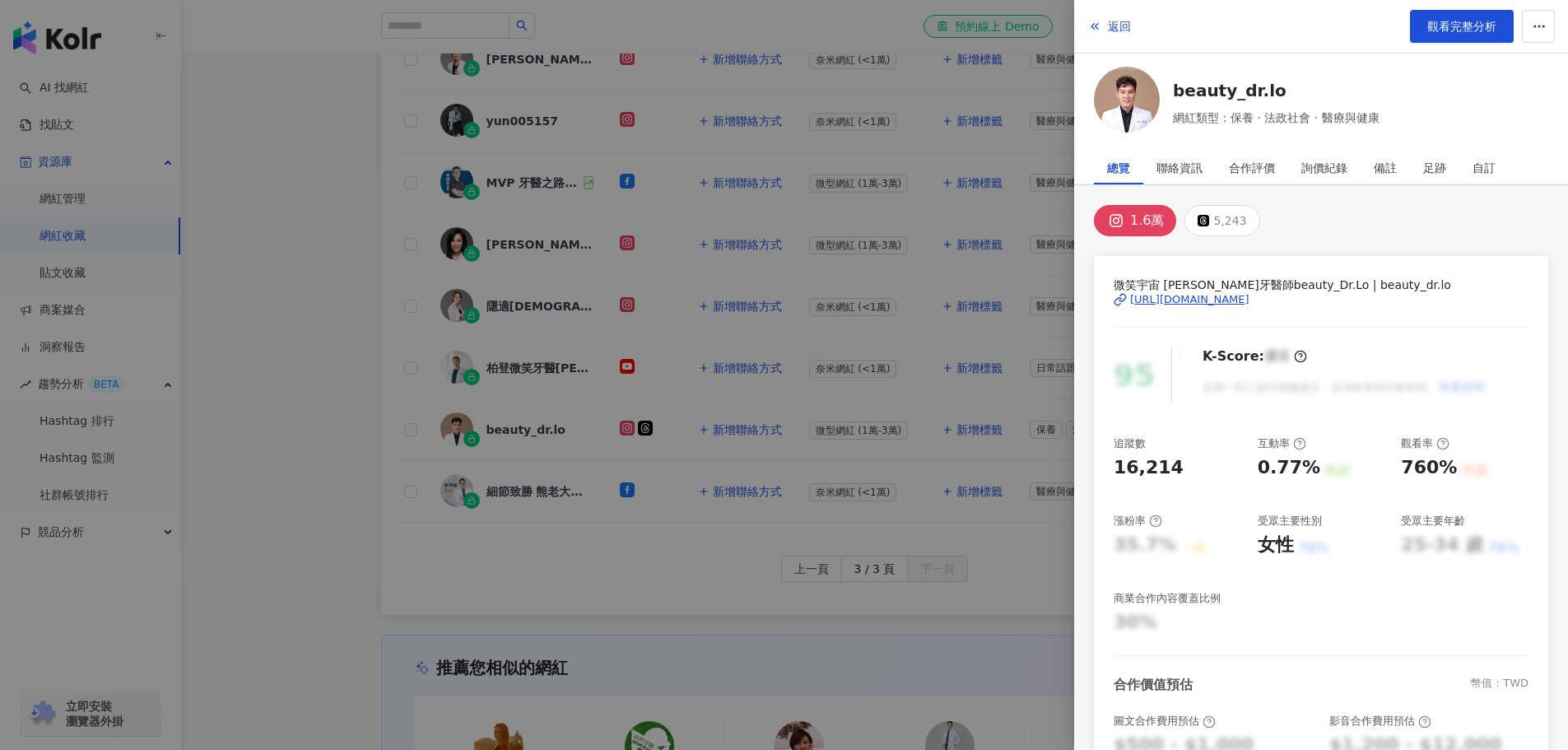
click at [314, 326] on div at bounding box center [784, 375] width 1568 height 750
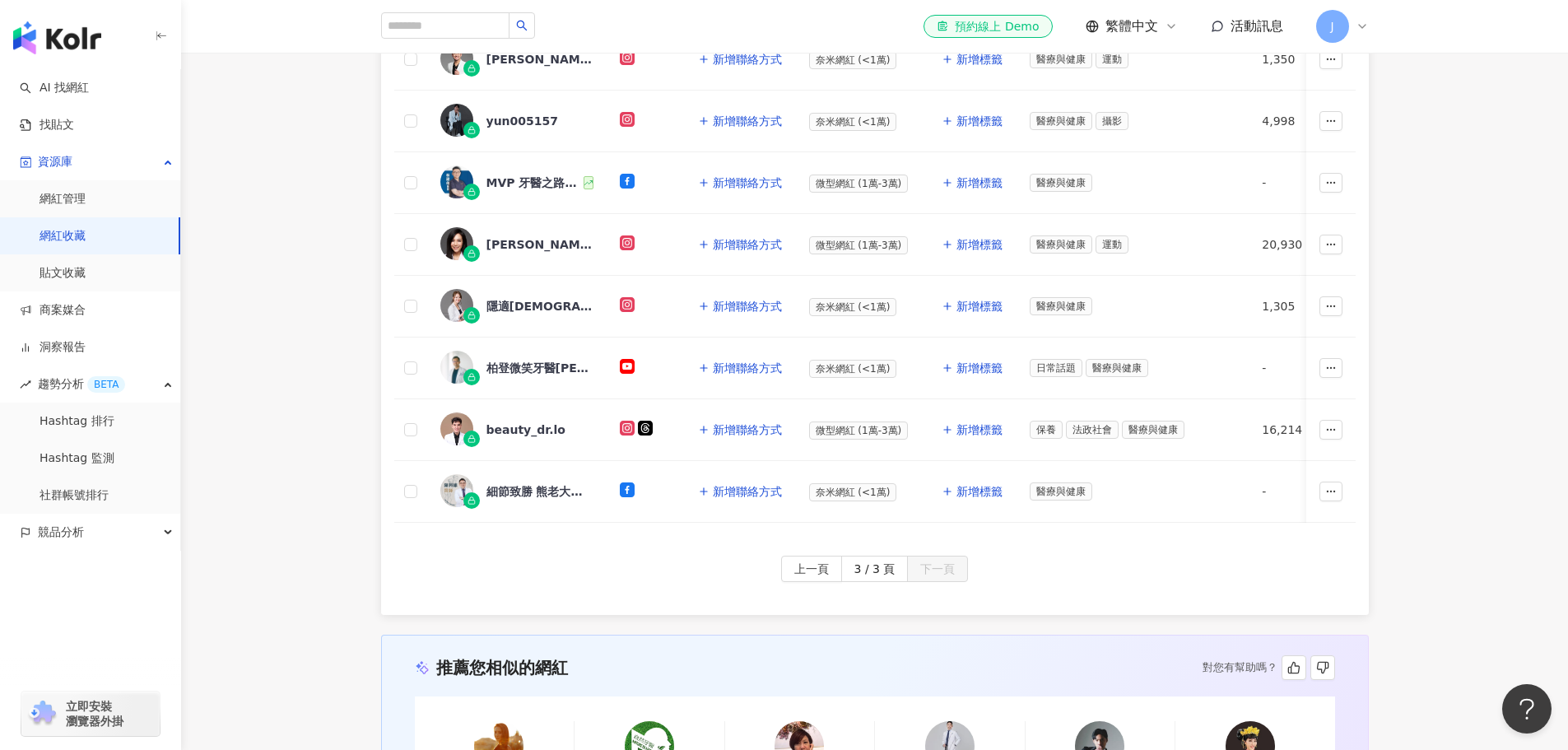
scroll to position [895, 0]
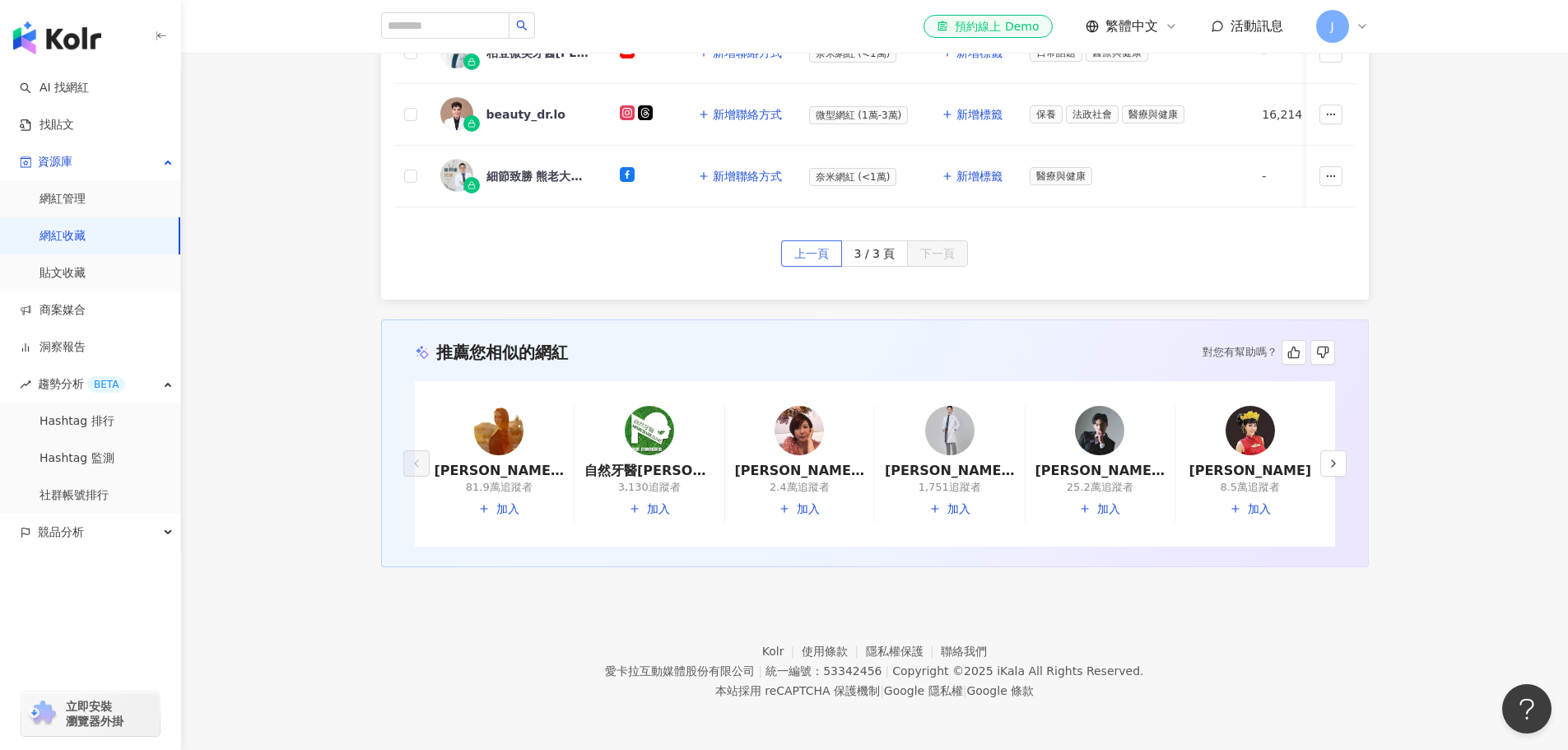
click at [837, 256] on button "上一頁" at bounding box center [812, 253] width 61 height 26
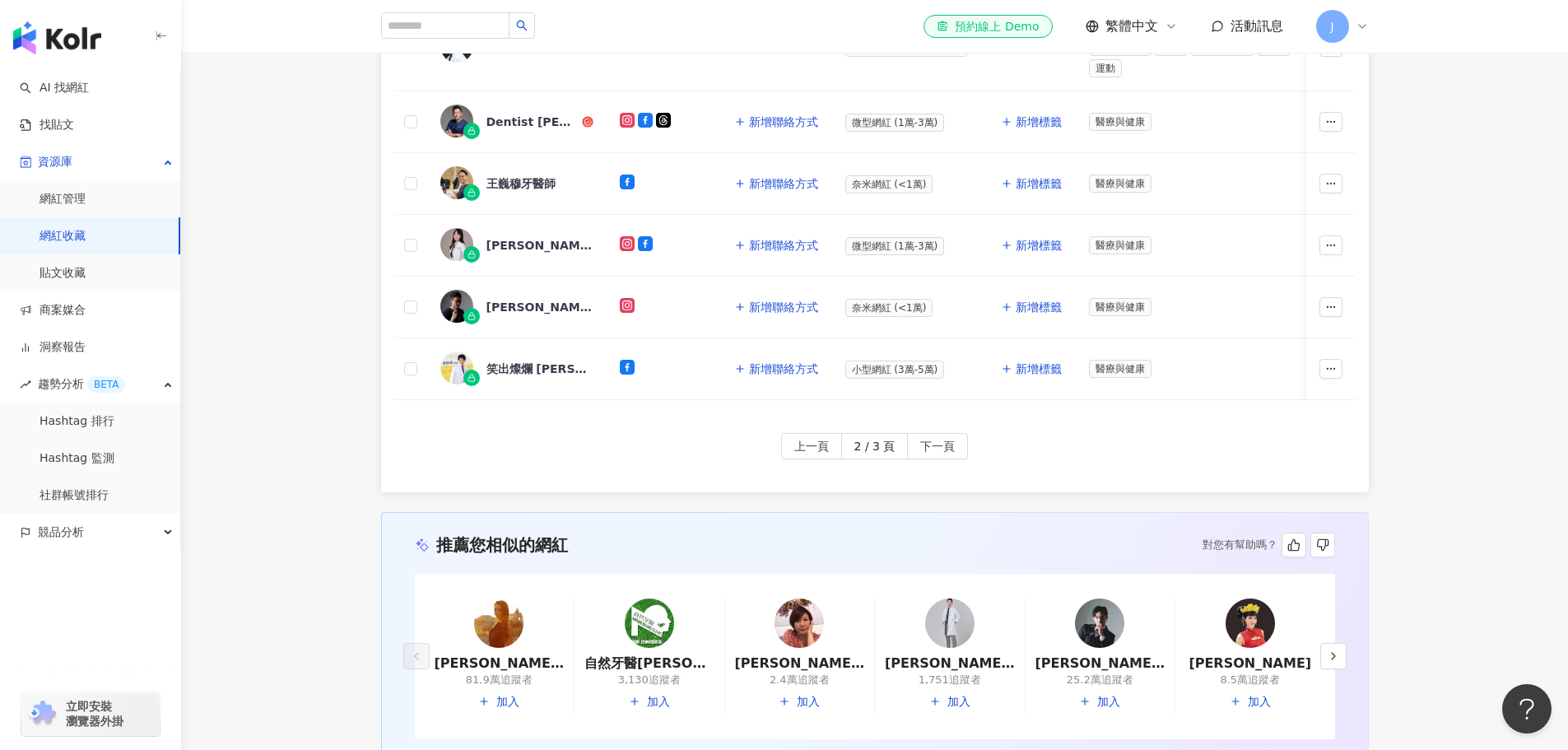
scroll to position [730, 0]
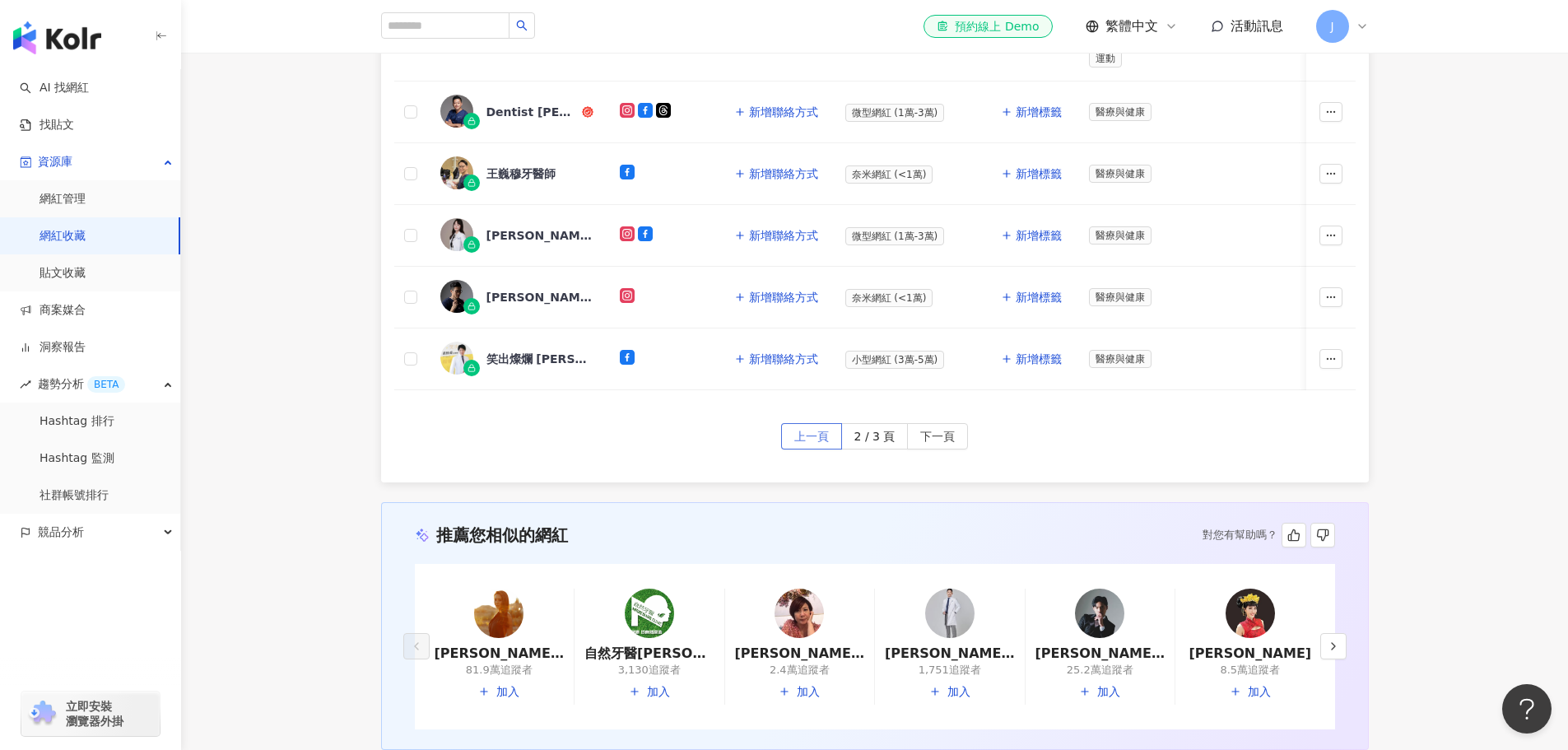
click at [809, 444] on span "上一頁" at bounding box center [811, 437] width 35 height 26
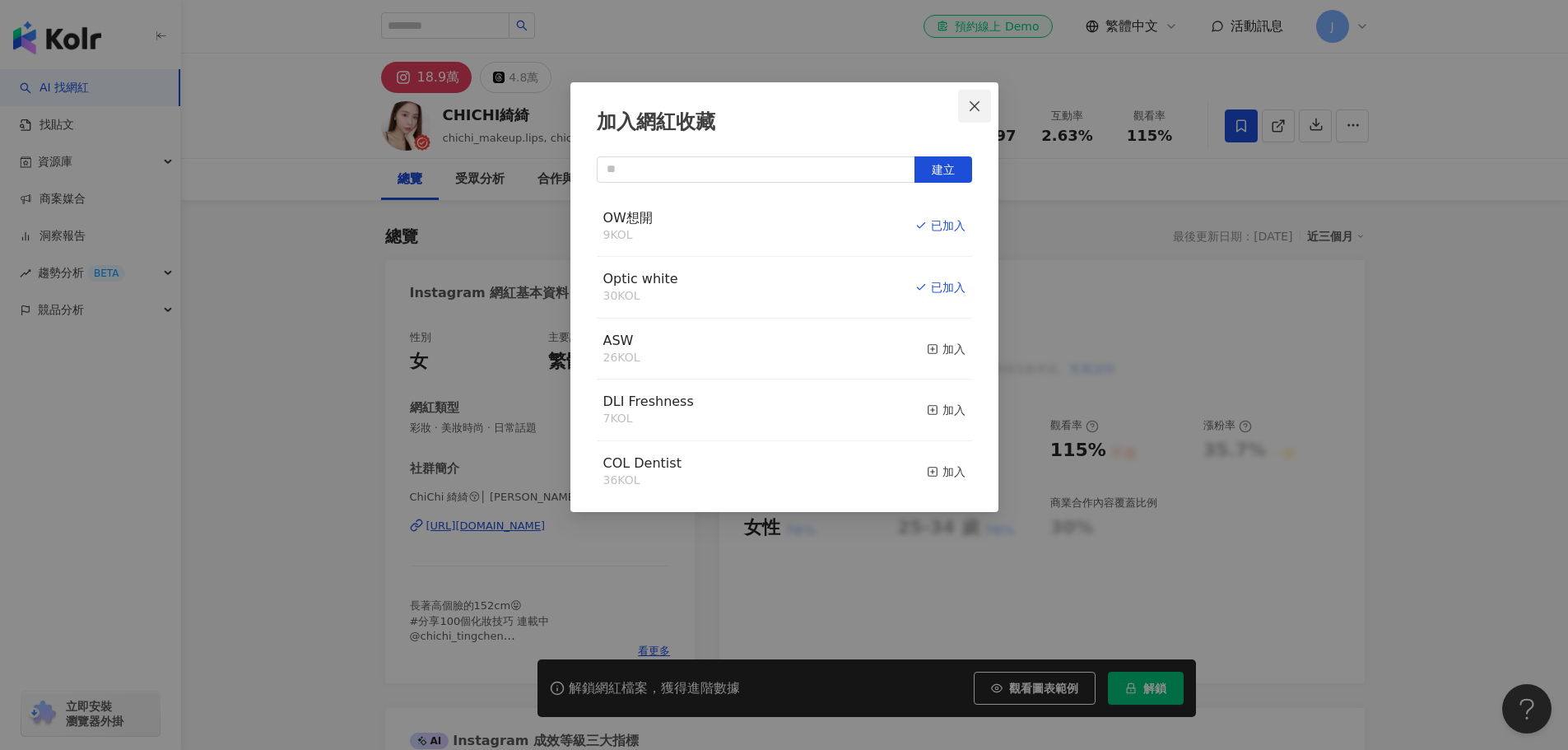
click at [974, 100] on icon "close" at bounding box center [973, 106] width 13 height 13
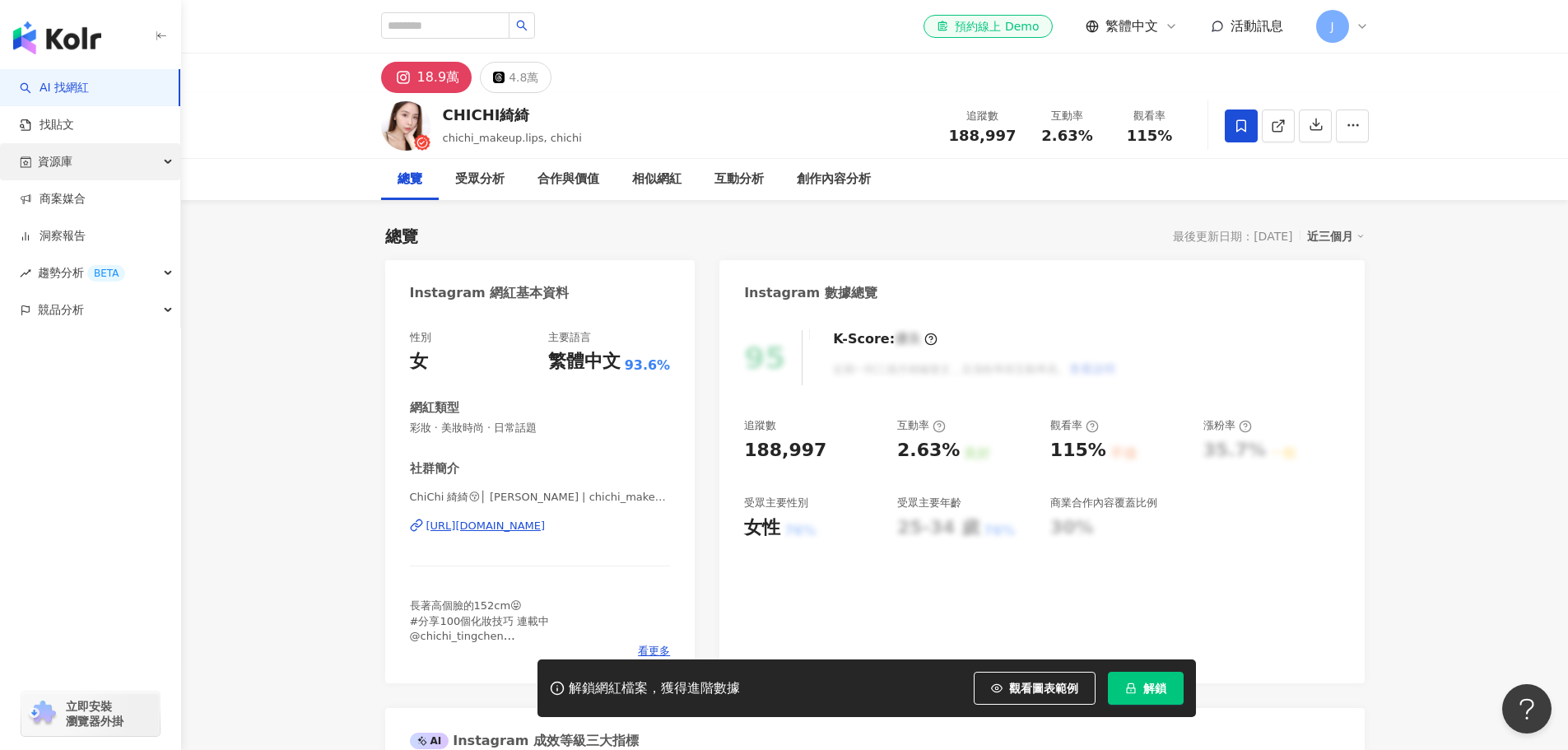
click at [122, 167] on div "資源庫" at bounding box center [90, 162] width 180 height 37
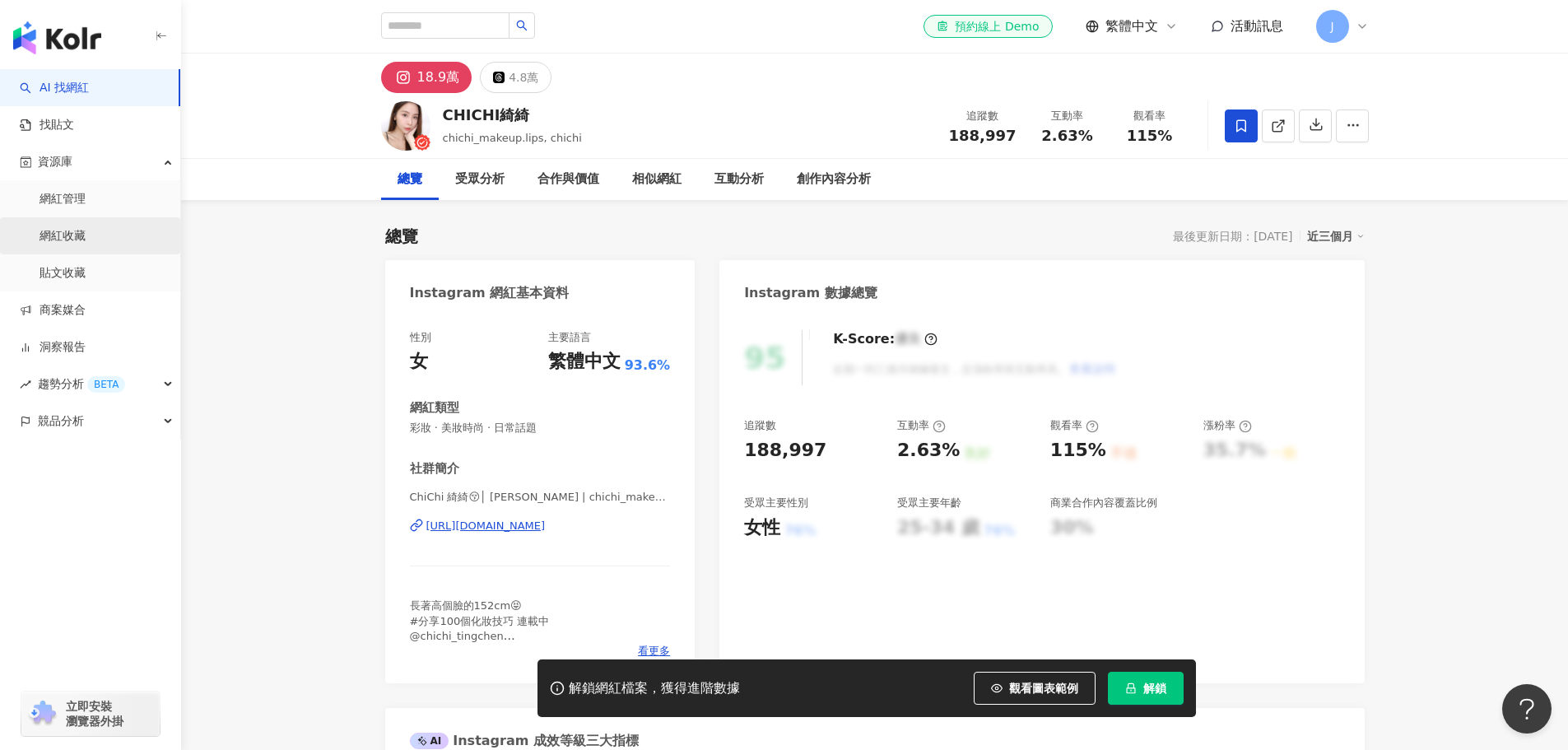
click at [86, 241] on link "網紅收藏" at bounding box center [62, 236] width 46 height 16
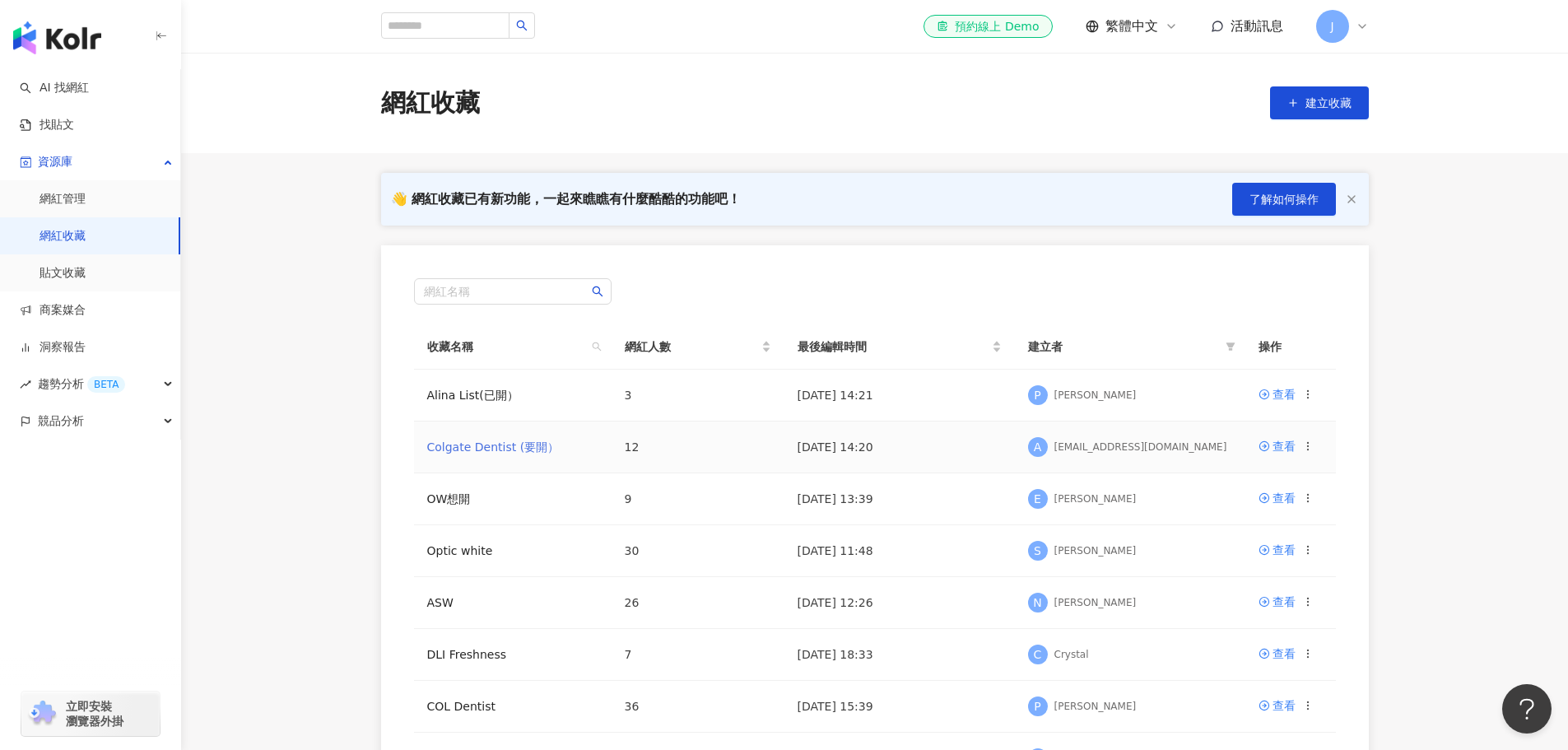
click at [473, 446] on link "Colgate Dentist (要開）" at bounding box center [493, 446] width 133 height 13
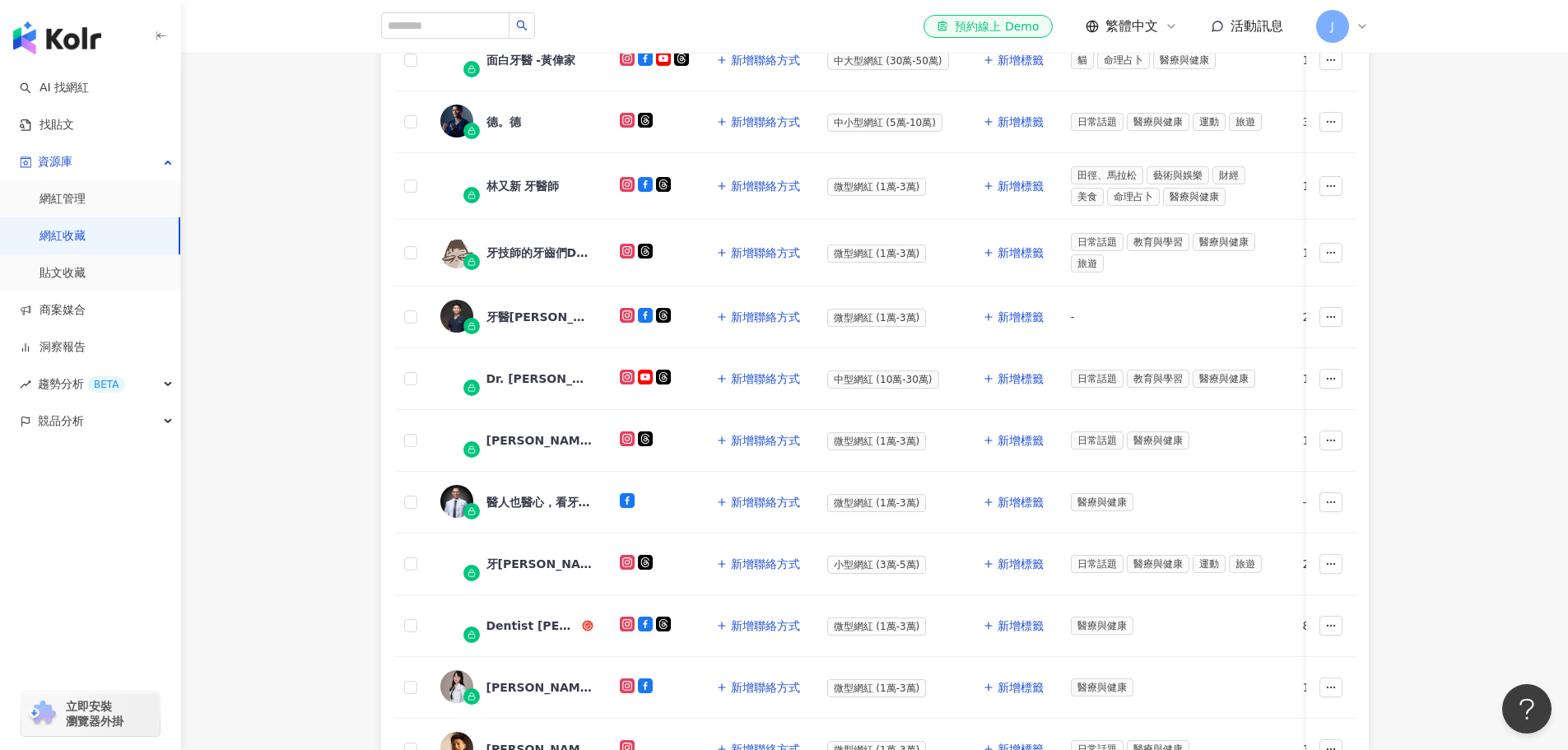
scroll to position [247, 0]
